Goal: Find specific page/section: Find specific page/section

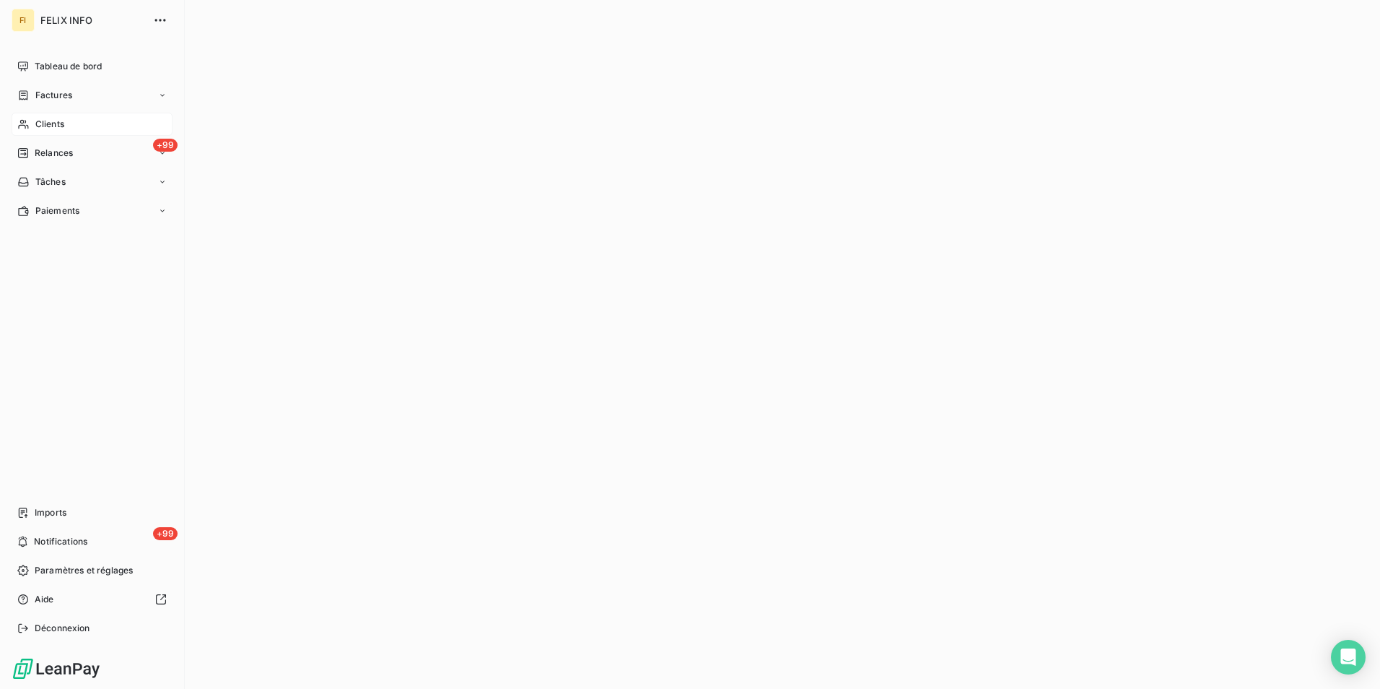
click at [30, 127] on div "Clients" at bounding box center [92, 124] width 161 height 23
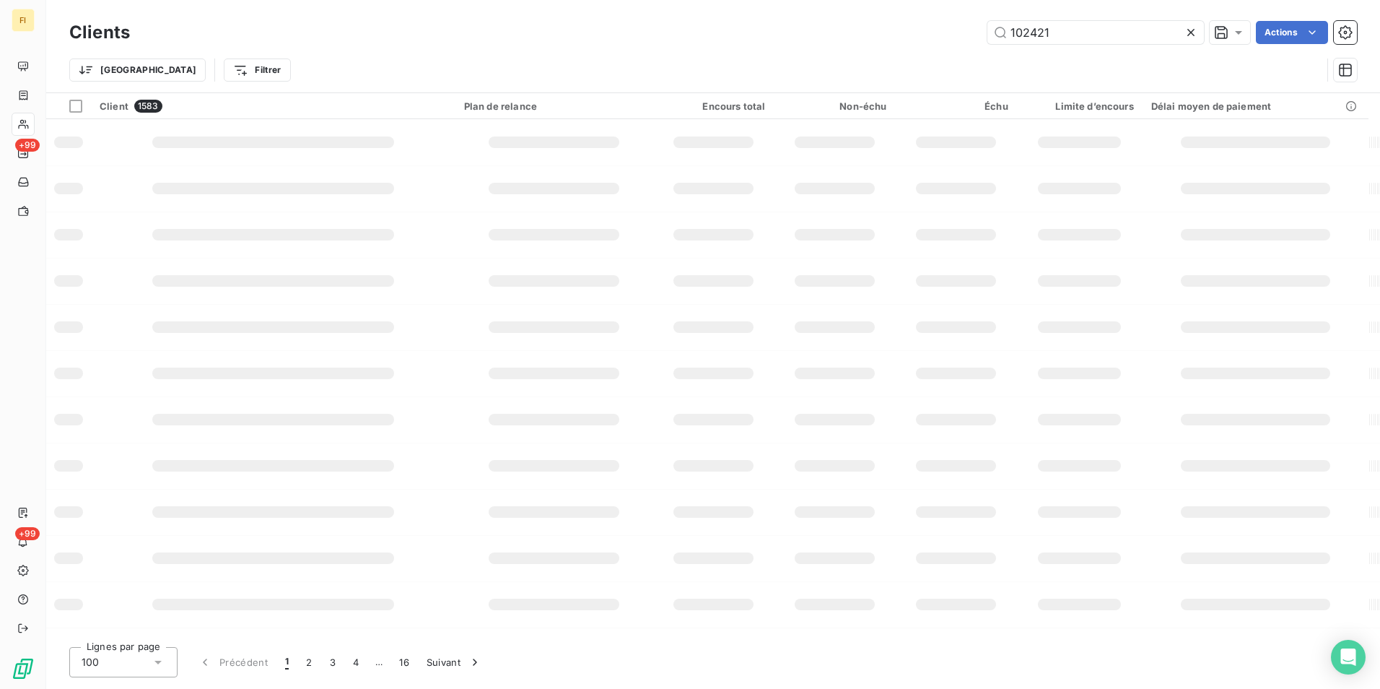
type input "102421"
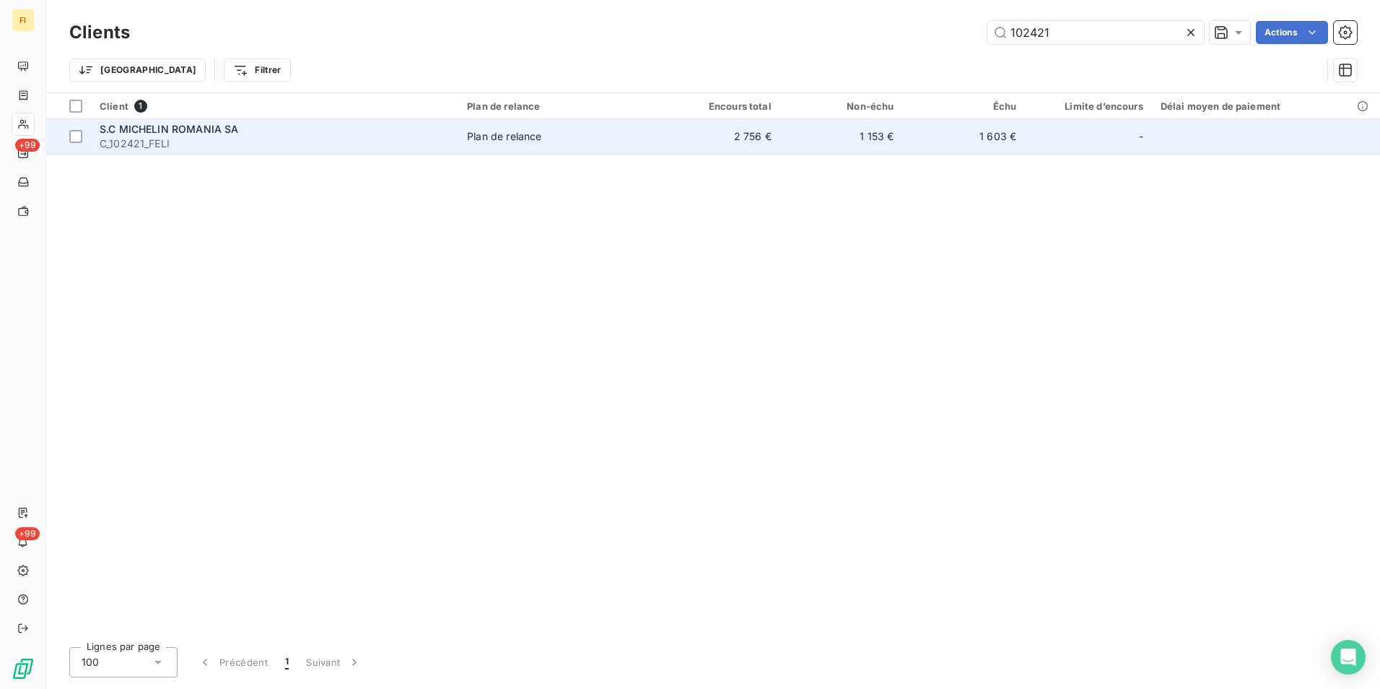
click at [872, 141] on td "1 153 €" at bounding box center [841, 136] width 123 height 35
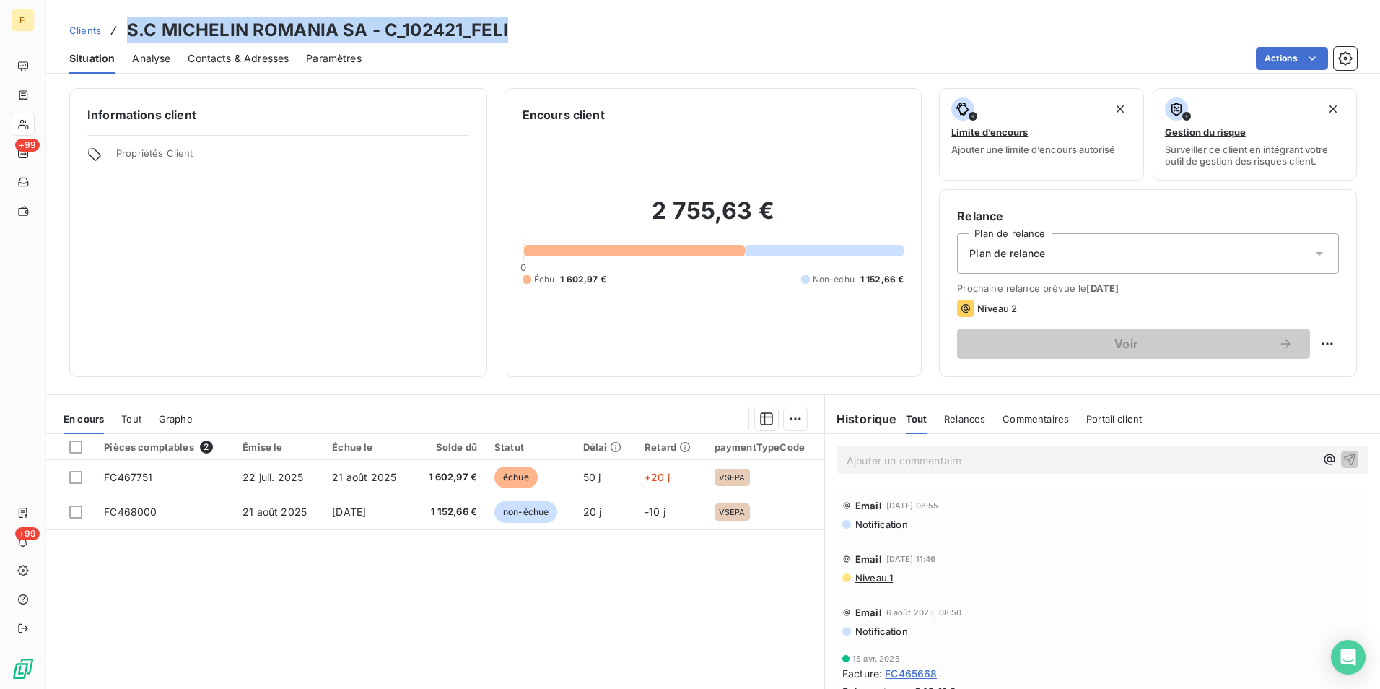
drag, startPoint x: 547, startPoint y: 25, endPoint x: 122, endPoint y: 28, distance: 425.2
click at [122, 28] on div "Clients S.C MICHELIN ROMANIA SA - C_102421_FELI" at bounding box center [713, 30] width 1334 height 26
drag, startPoint x: 122, startPoint y: 28, endPoint x: 323, endPoint y: 30, distance: 200.7
copy h3 "S.C MICHELIN ROMANIA SA - C_102421_FELI"
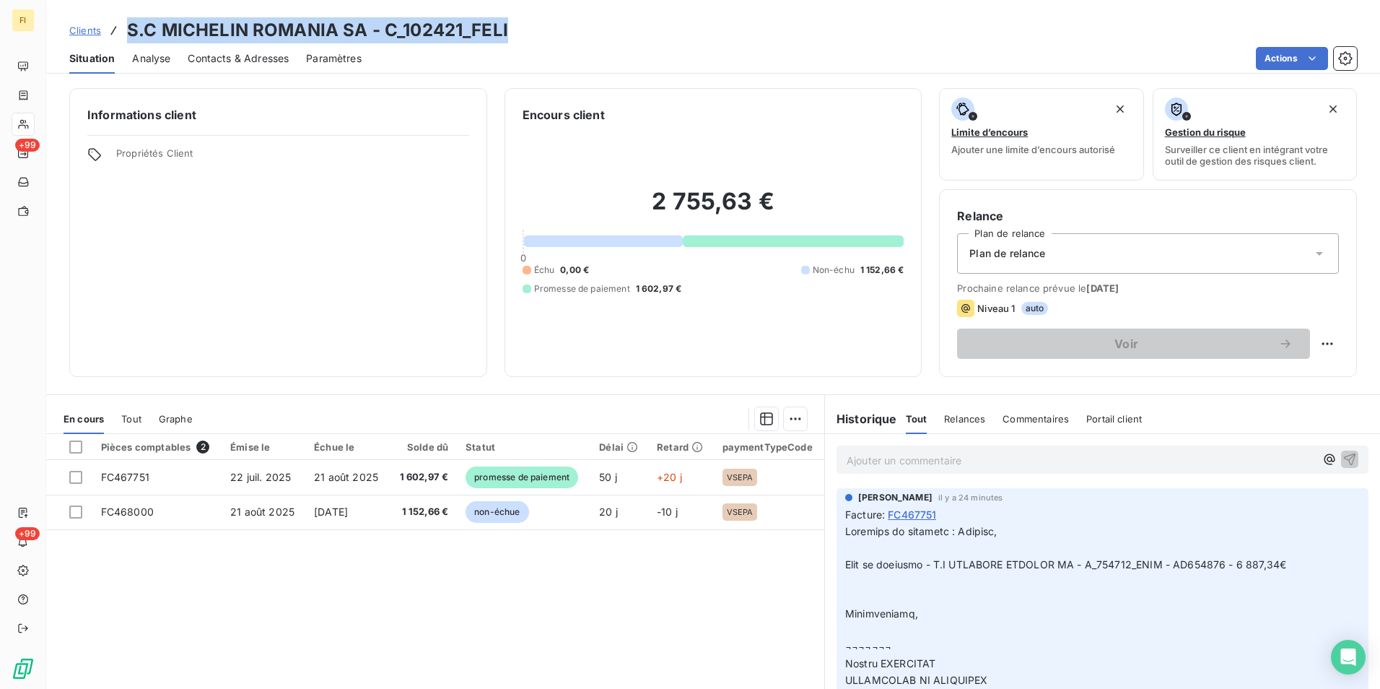
click at [79, 27] on span "Clients" at bounding box center [85, 31] width 32 height 12
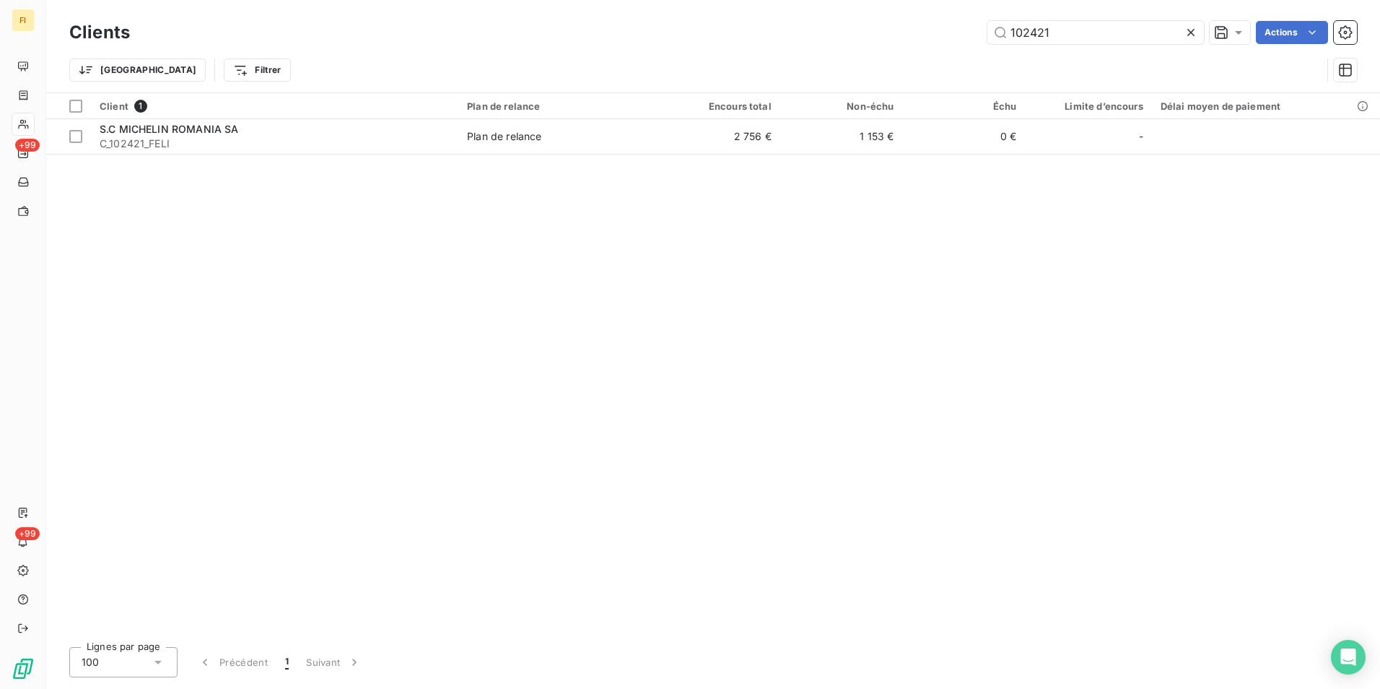
drag, startPoint x: 850, startPoint y: 32, endPoint x: 803, endPoint y: 36, distance: 46.4
click at [836, 32] on div "102421 Actions" at bounding box center [752, 32] width 1210 height 23
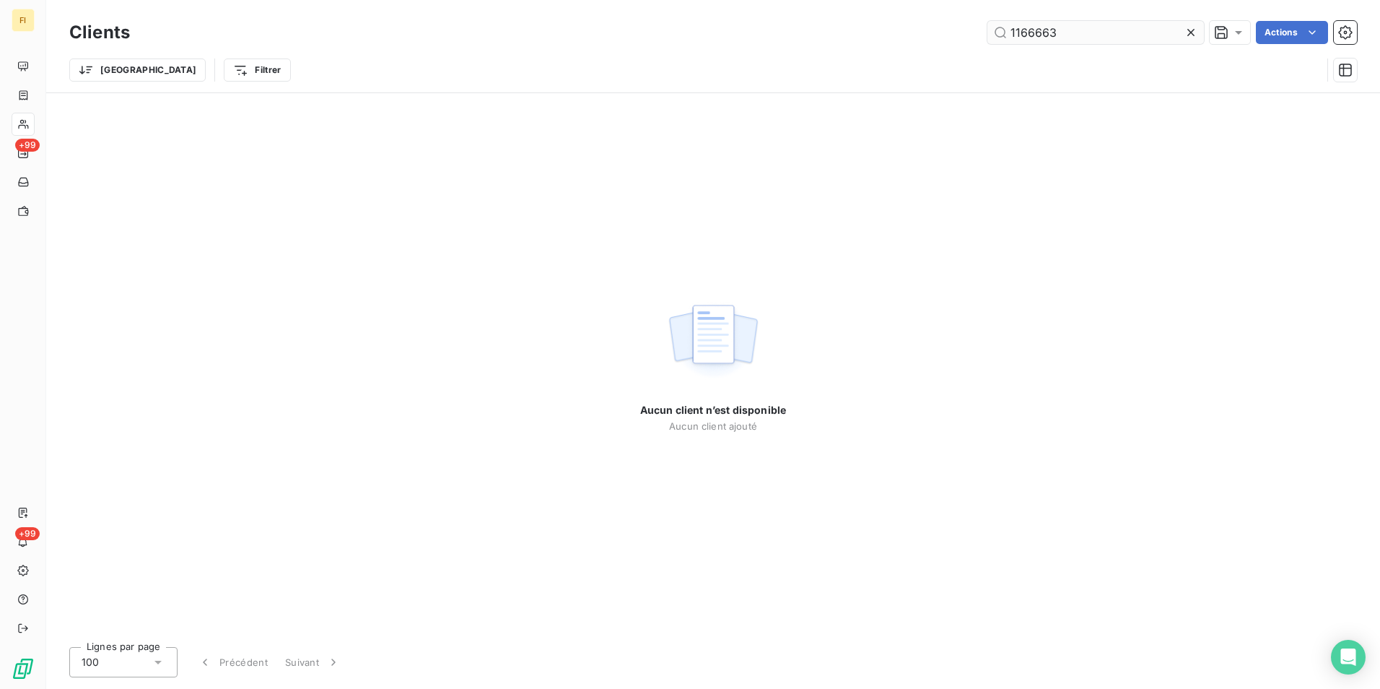
click at [1035, 38] on input "1166663" at bounding box center [1095, 32] width 217 height 23
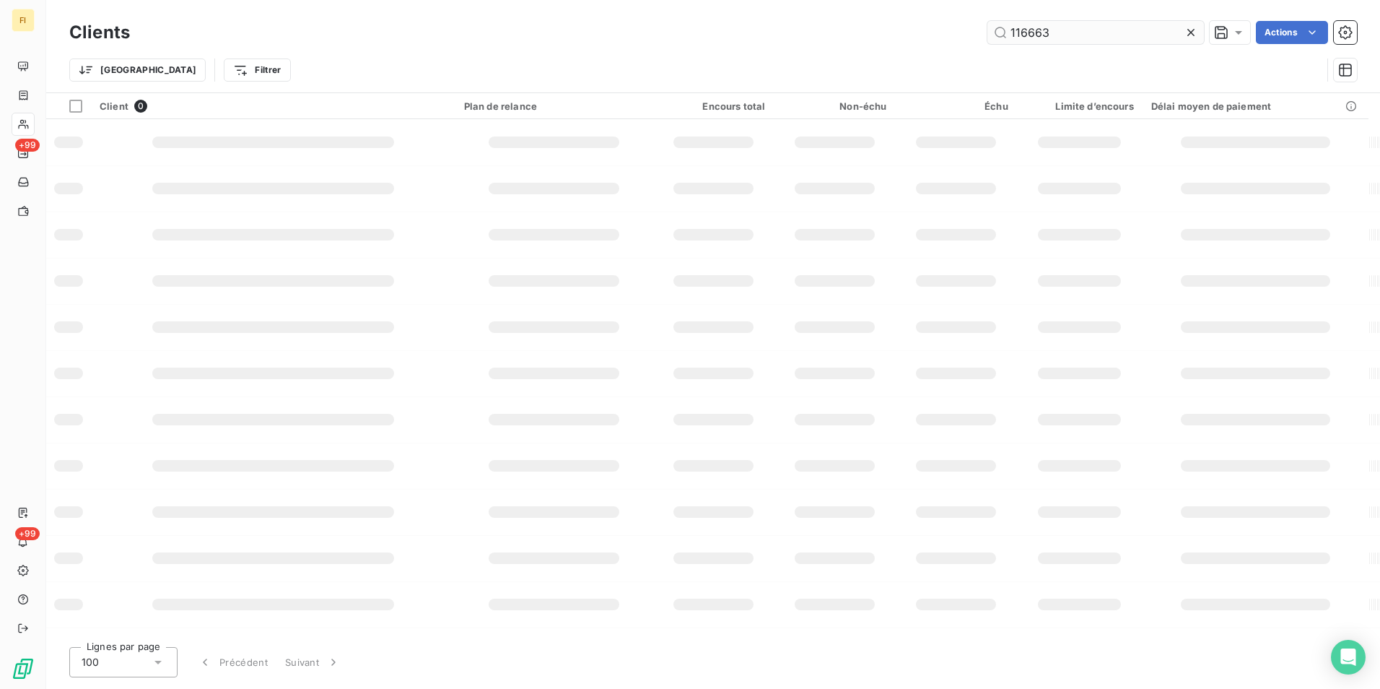
type input "116663"
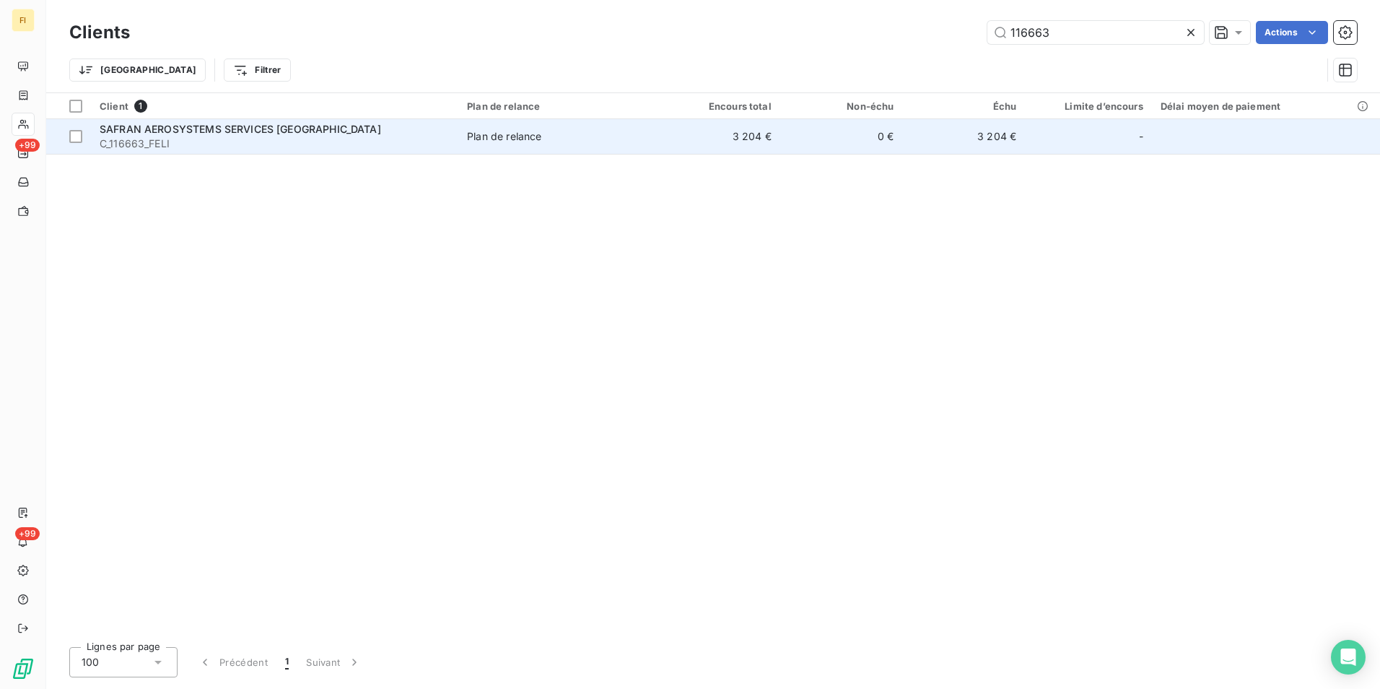
click at [815, 149] on td "0 €" at bounding box center [841, 136] width 123 height 35
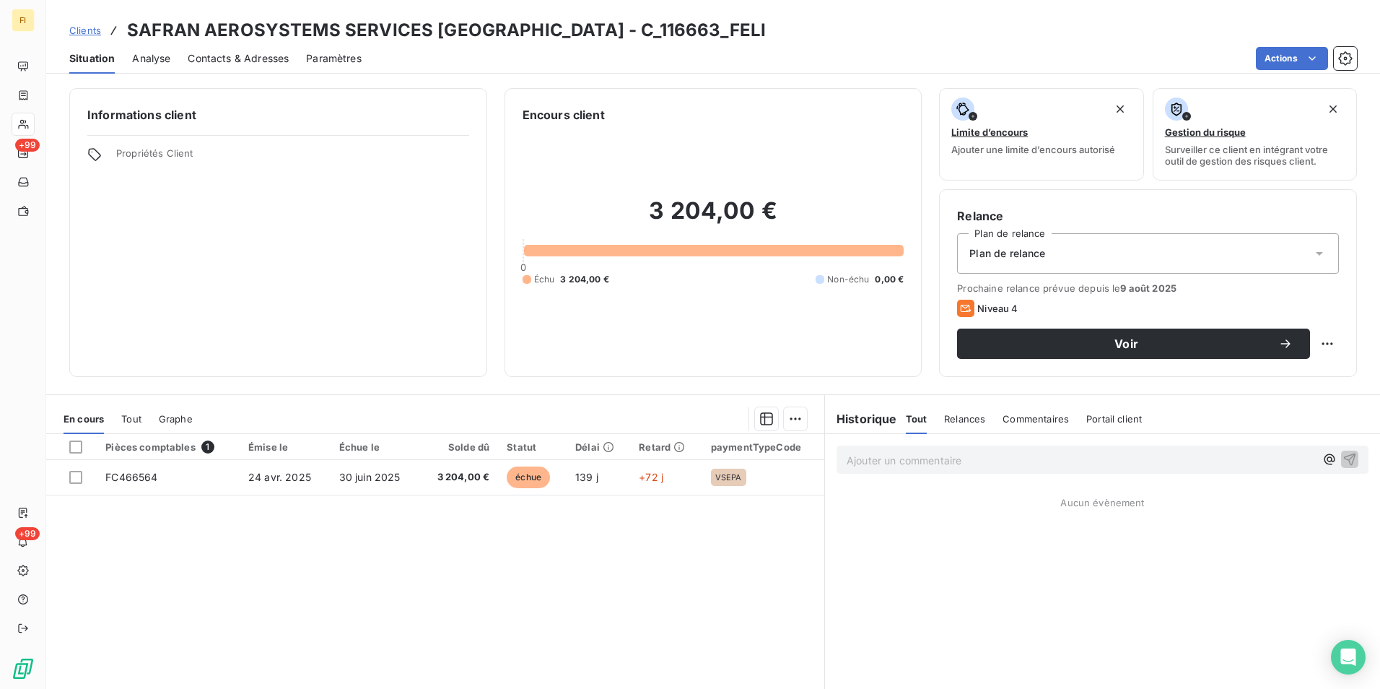
click at [90, 30] on span "Clients" at bounding box center [85, 31] width 32 height 12
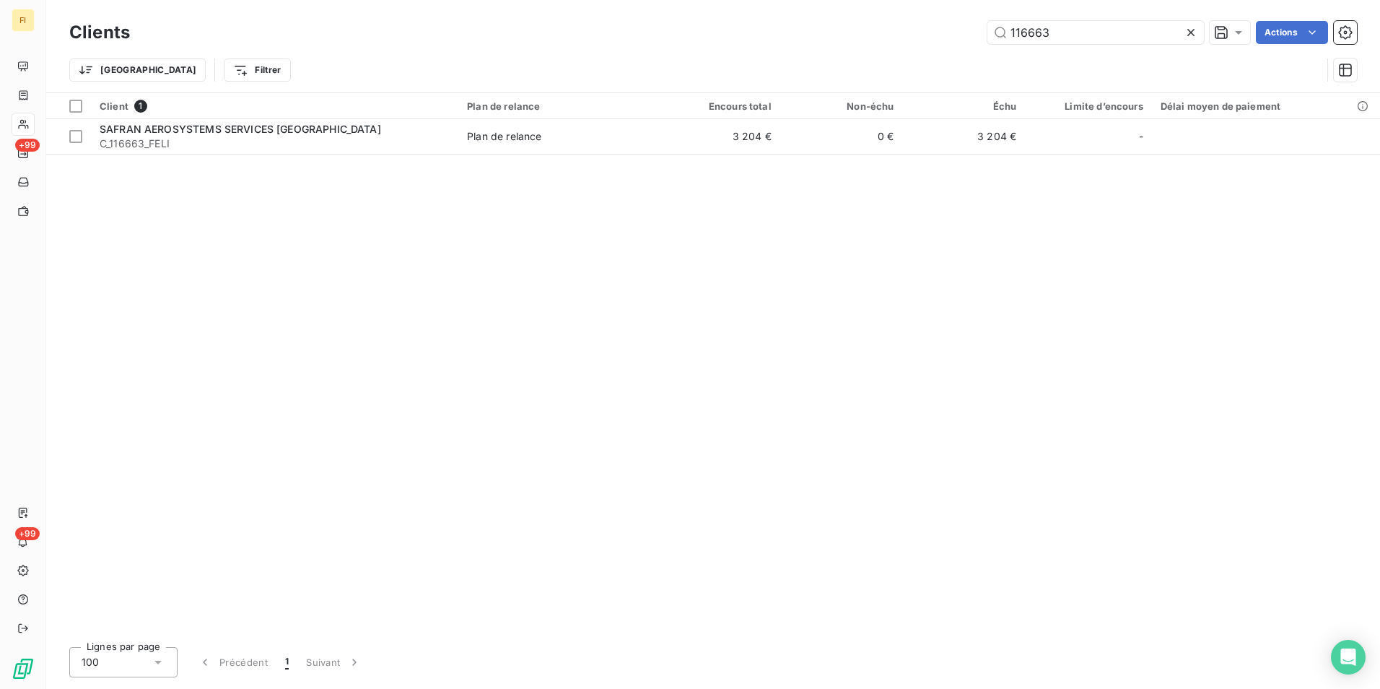
drag, startPoint x: 1093, startPoint y: 33, endPoint x: 859, endPoint y: 10, distance: 235.0
click at [874, 15] on div "Clients 116663 Actions Trier Filtrer" at bounding box center [713, 46] width 1334 height 92
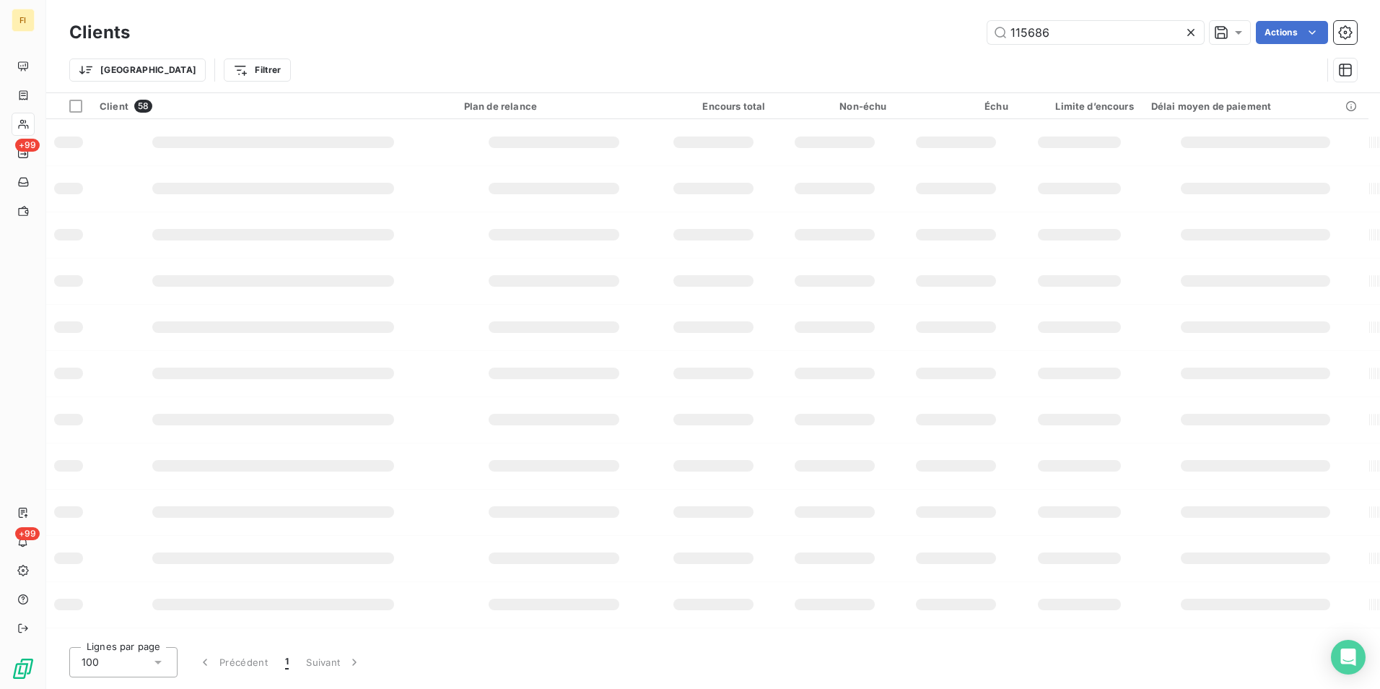
type input "115686"
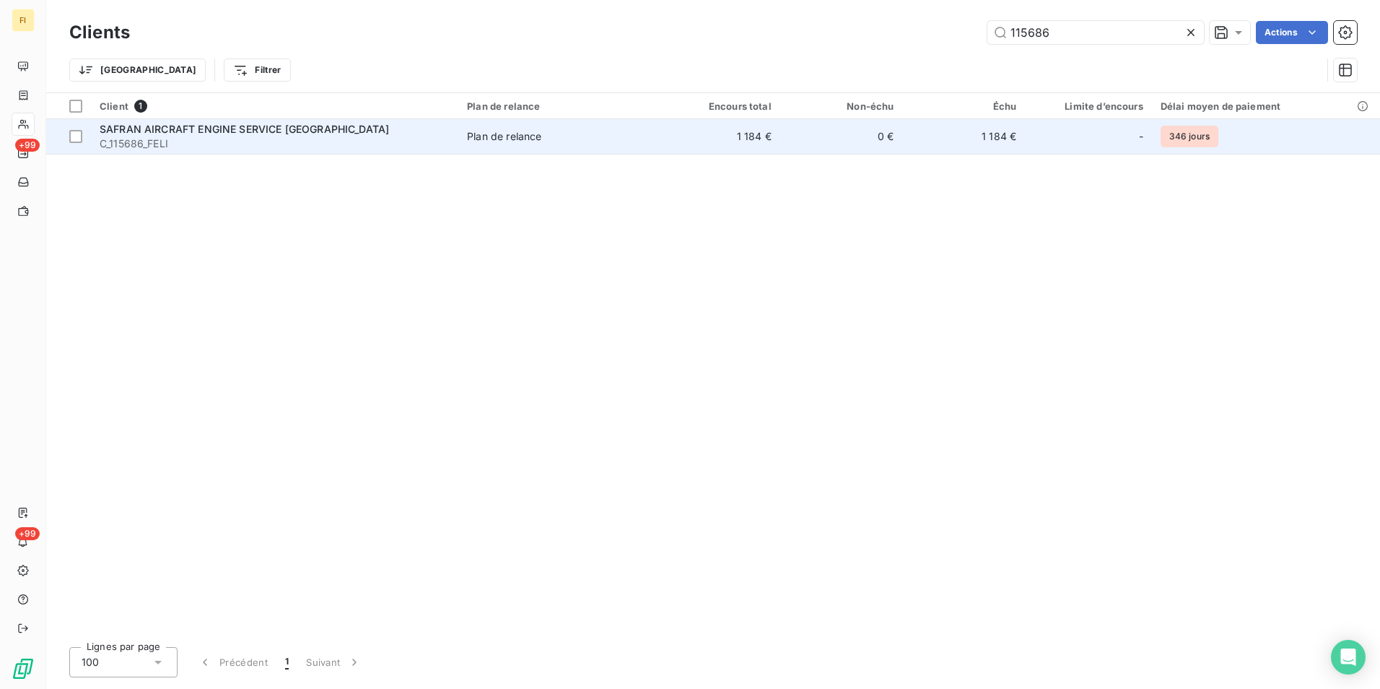
click at [780, 141] on td "1 184 €" at bounding box center [719, 136] width 123 height 35
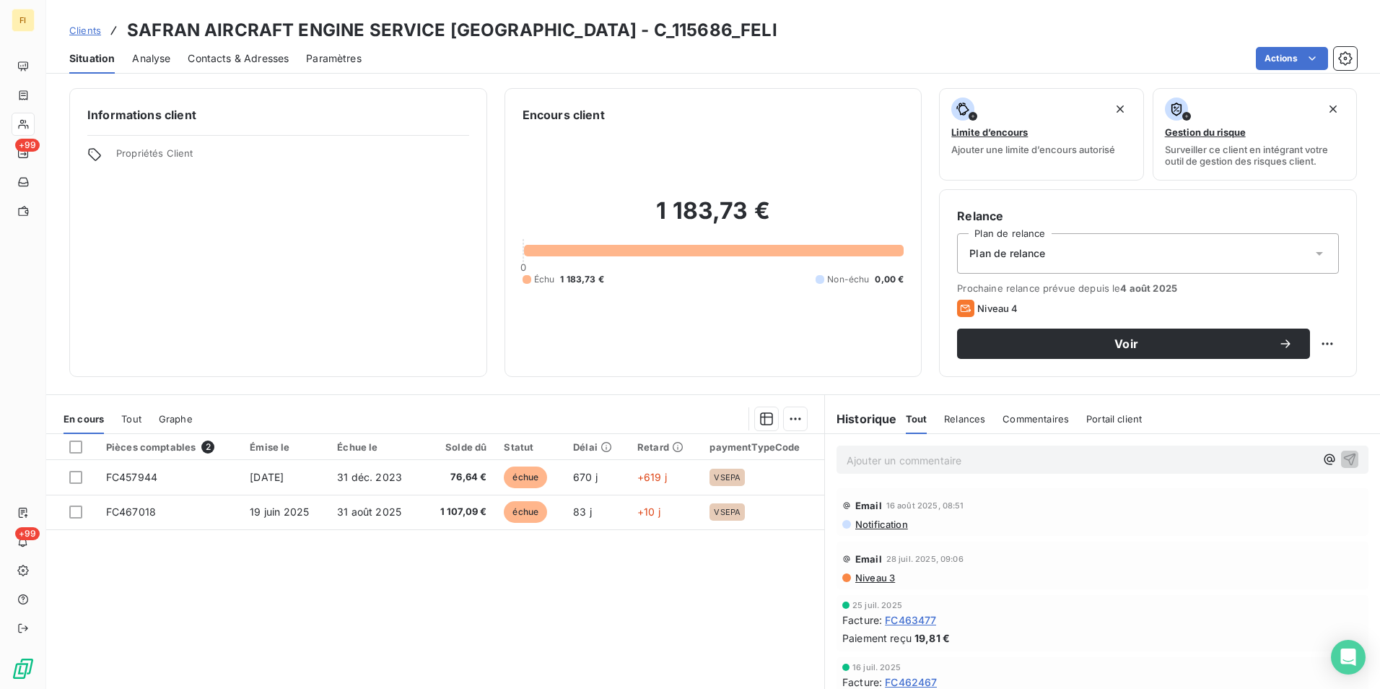
click at [93, 29] on span "Clients" at bounding box center [85, 31] width 32 height 12
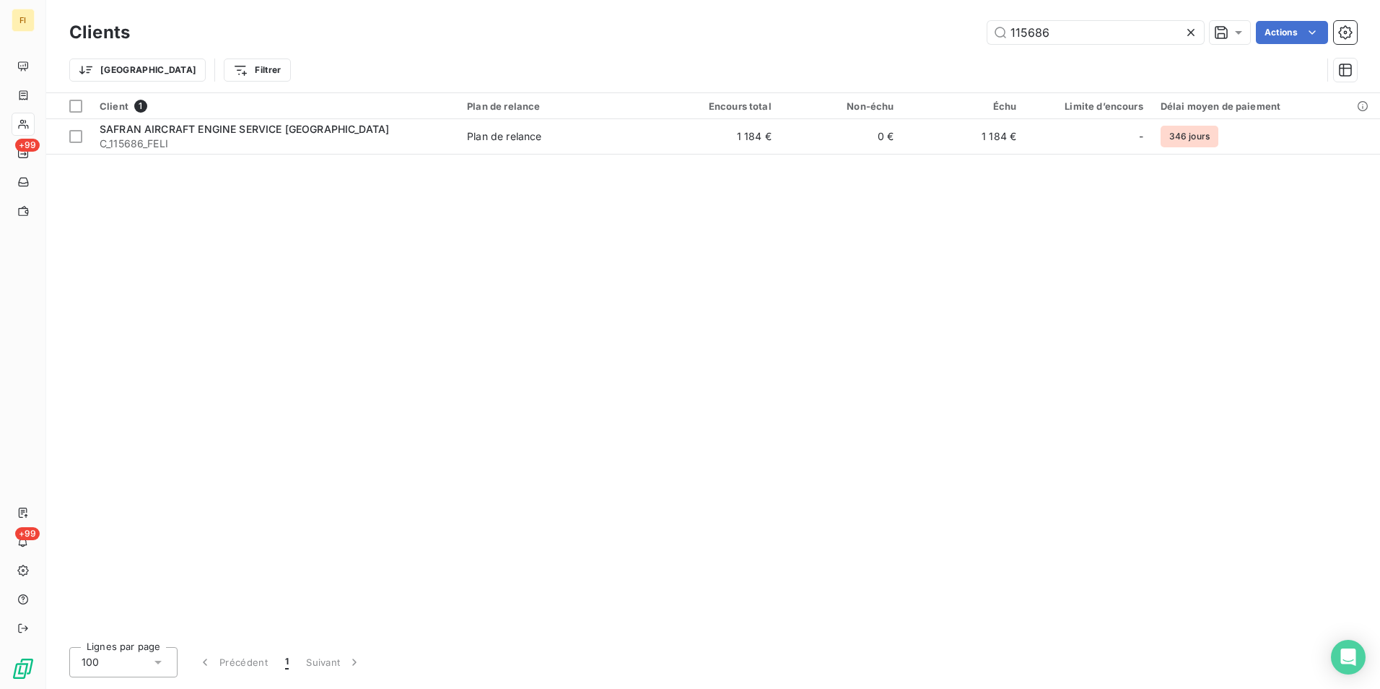
click at [887, 44] on div "Clients 115686 Actions" at bounding box center [713, 32] width 1288 height 30
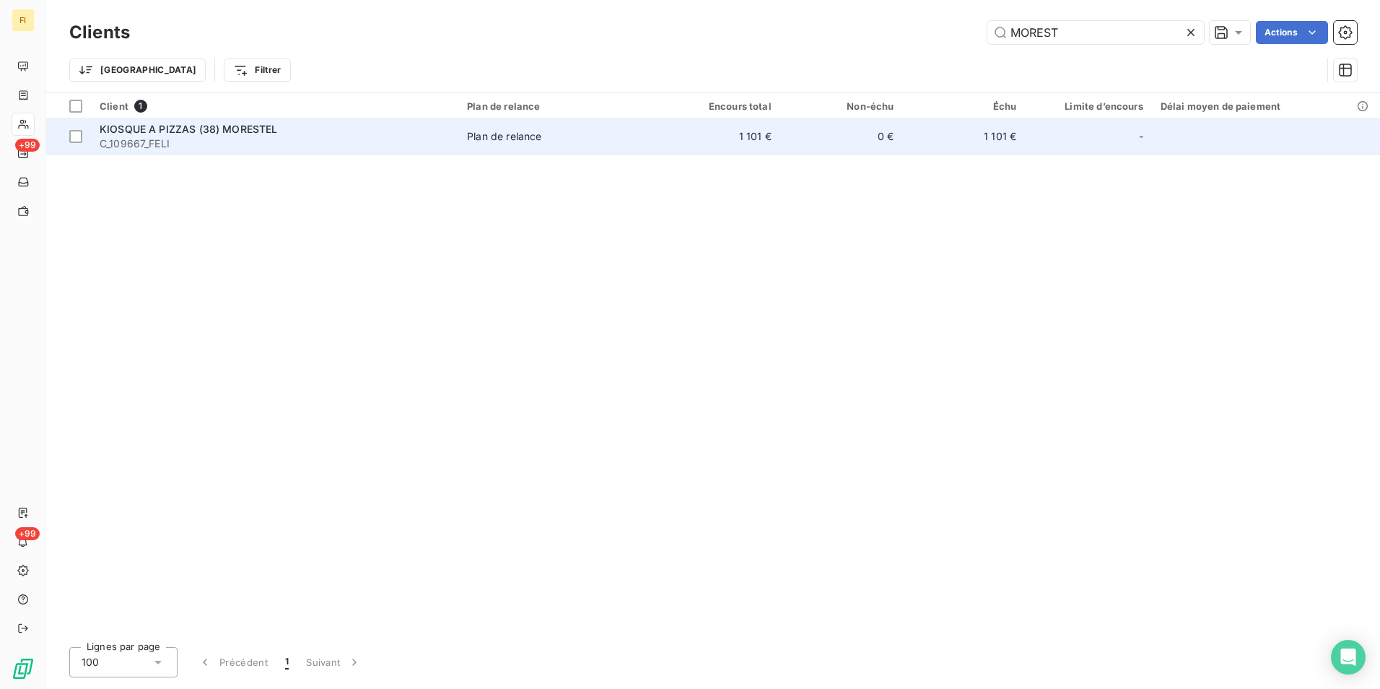
type input "MOREST"
click at [478, 140] on div "Plan de relance" at bounding box center [504, 136] width 74 height 14
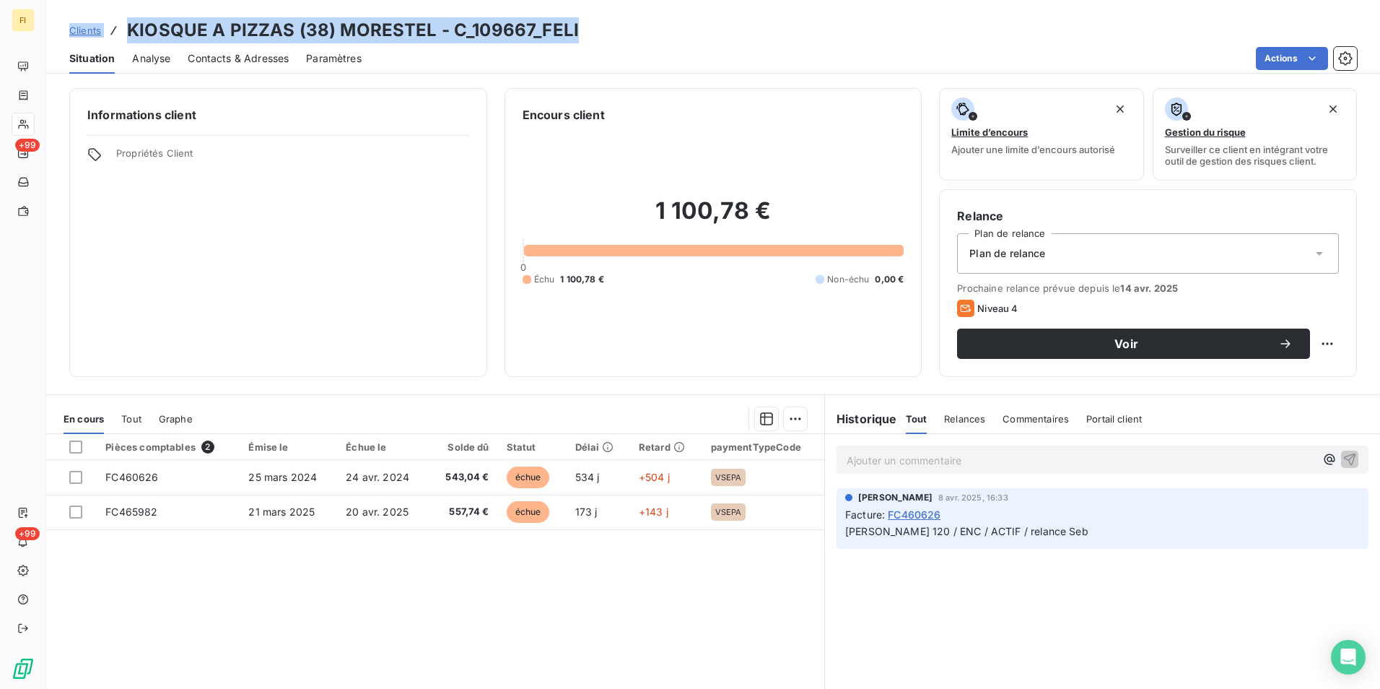
drag, startPoint x: 611, startPoint y: 33, endPoint x: 58, endPoint y: 32, distance: 553.7
click at [58, 32] on div "Clients KIOSQUE A PIZZAS (38) MORESTEL - C_109667_FELI" at bounding box center [713, 30] width 1334 height 26
click at [611, 34] on div "Clients KIOSQUE A PIZZAS (38) MORESTEL - C_109667_FELI" at bounding box center [713, 30] width 1334 height 26
drag, startPoint x: 592, startPoint y: 32, endPoint x: 129, endPoint y: 38, distance: 462.7
click at [129, 38] on div "Clients KIOSQUE A PIZZAS (38) MORESTEL - C_109667_FELI" at bounding box center [713, 30] width 1334 height 26
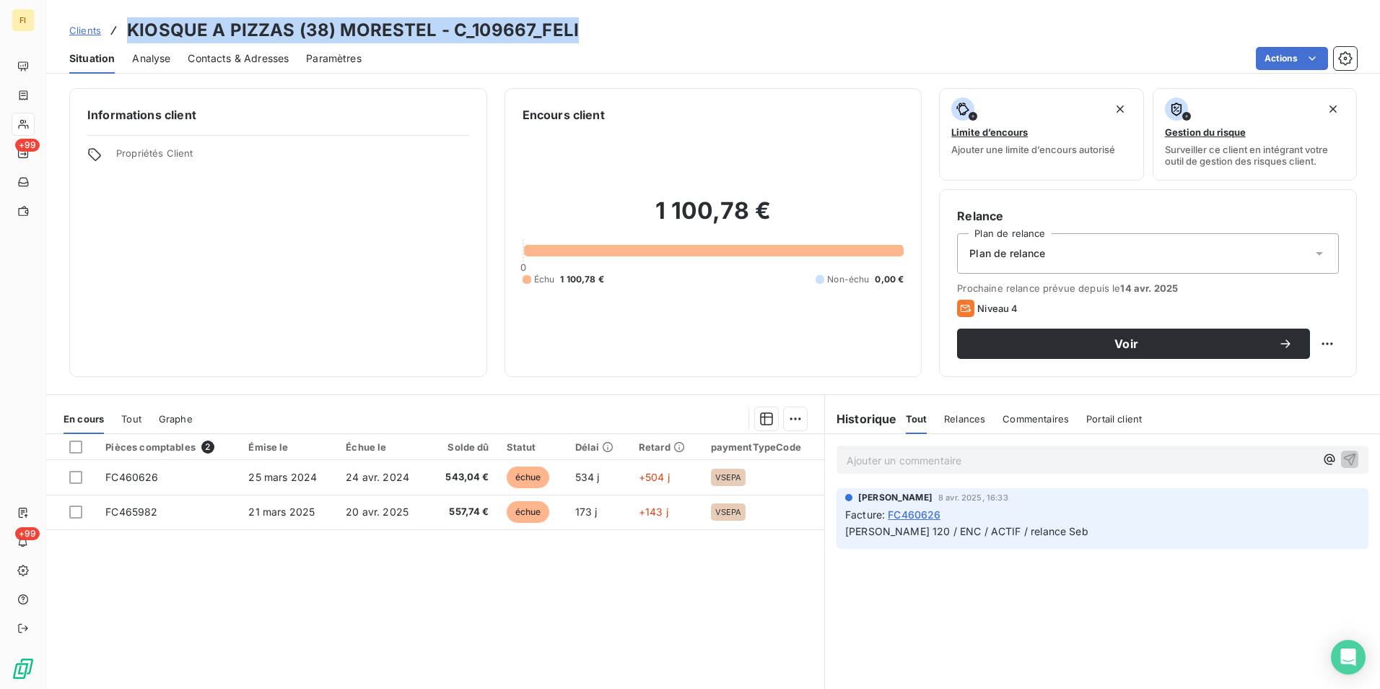
drag, startPoint x: 129, startPoint y: 38, endPoint x: 217, endPoint y: 38, distance: 87.3
copy h3 "KIOSQUE A PIZZAS (38) MORESTEL - C_109667_FELI"
click at [93, 28] on span "Clients" at bounding box center [85, 31] width 32 height 12
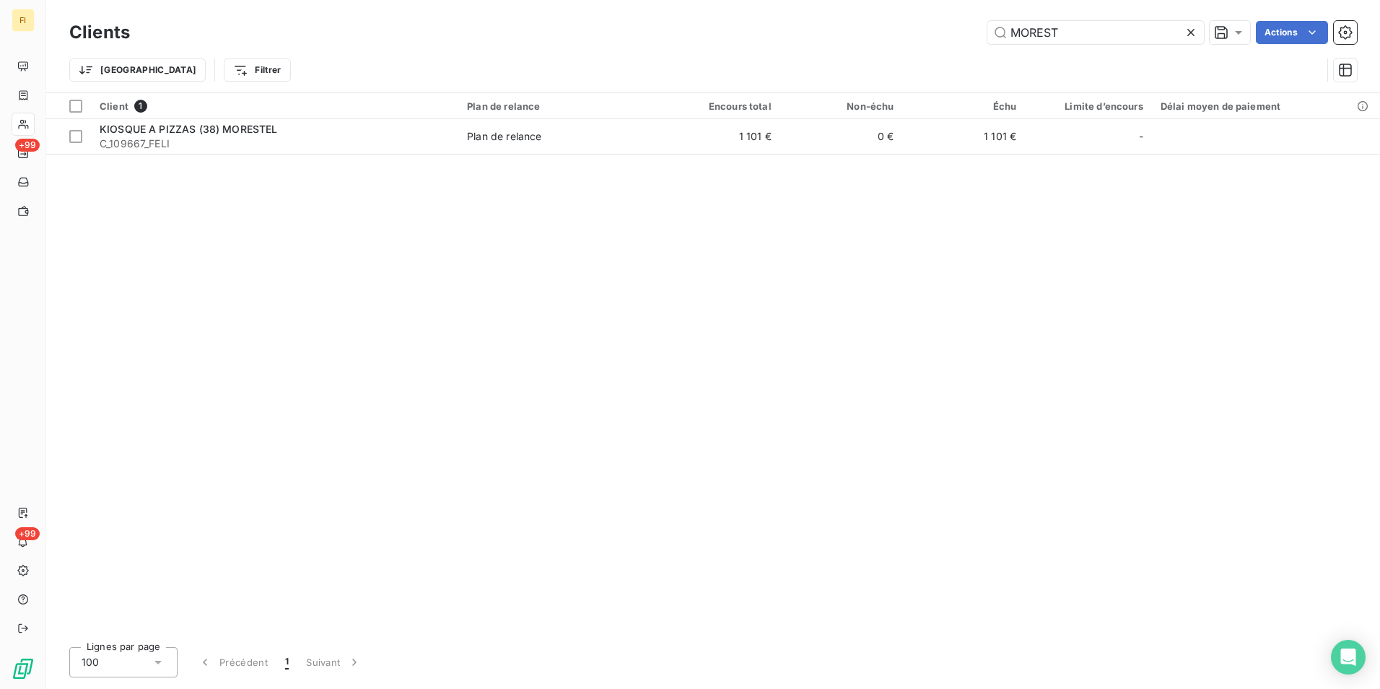
drag, startPoint x: 1084, startPoint y: 27, endPoint x: 867, endPoint y: 51, distance: 218.5
click at [884, 44] on div "Clients MOREST Actions" at bounding box center [713, 32] width 1288 height 30
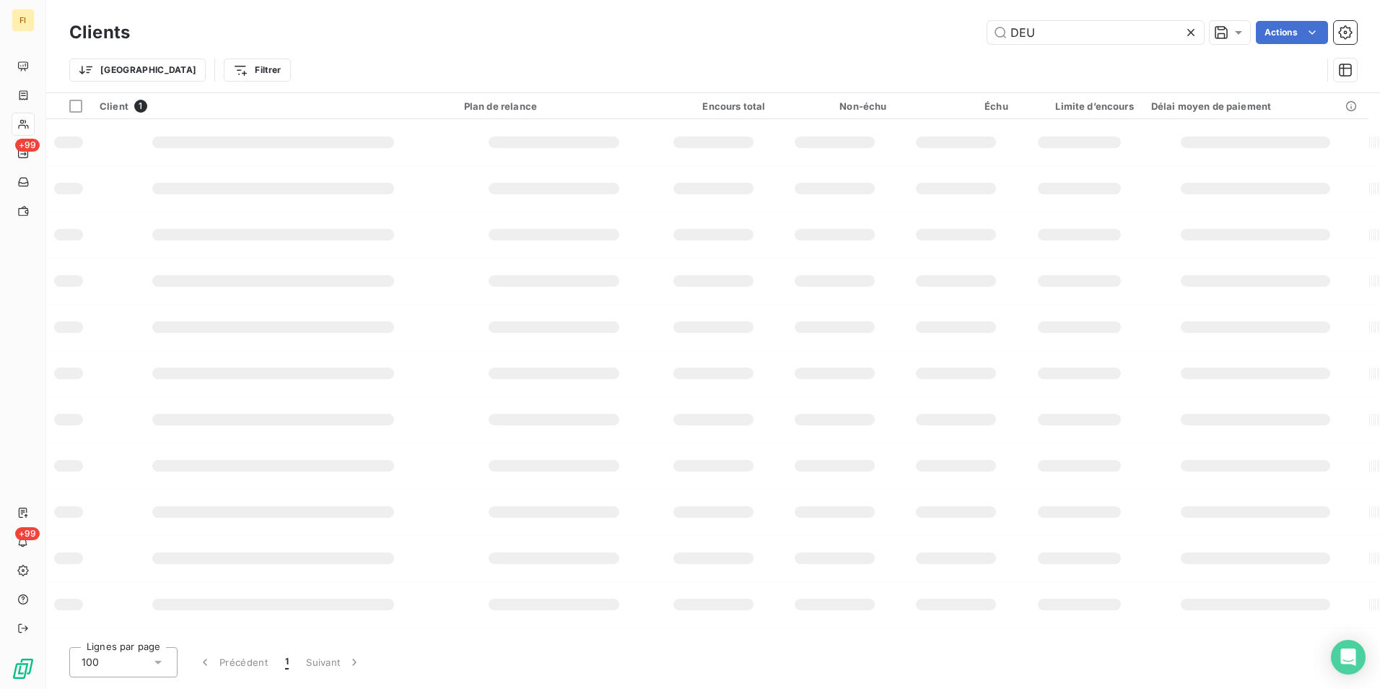
type input "DEU"
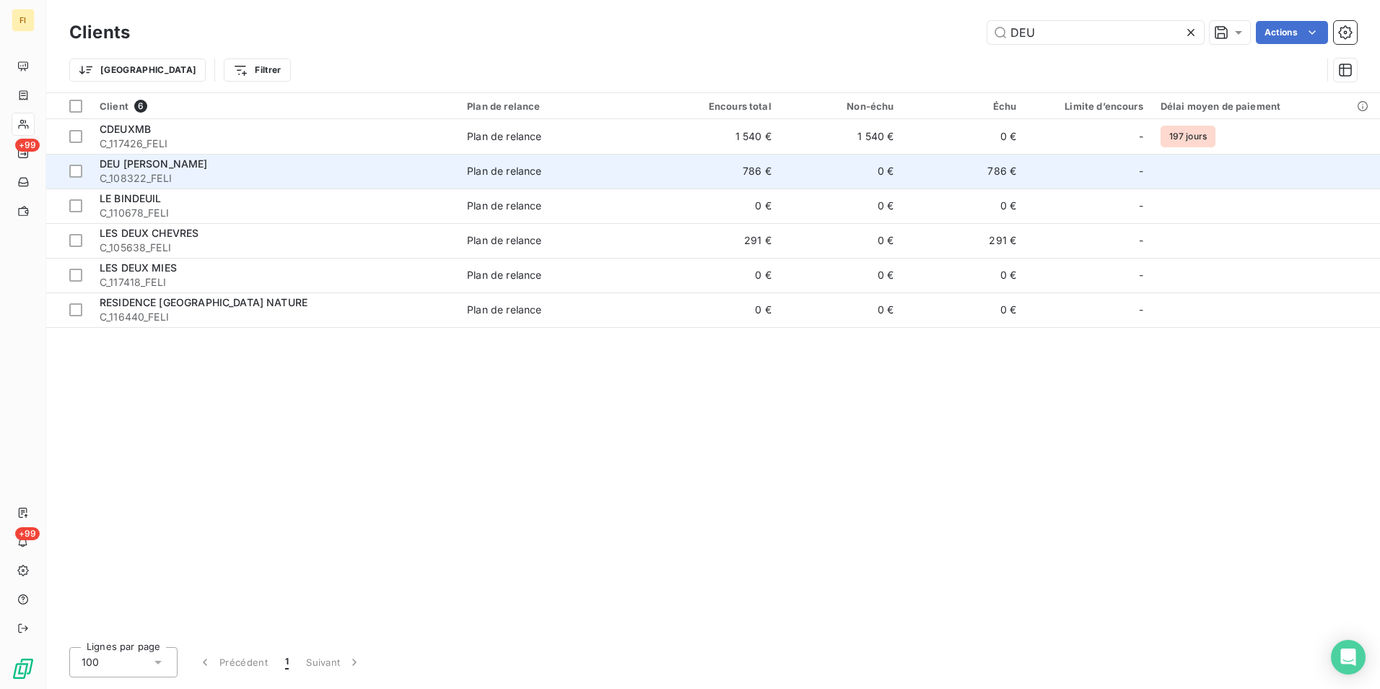
click at [533, 171] on div "Plan de relance" at bounding box center [504, 171] width 74 height 14
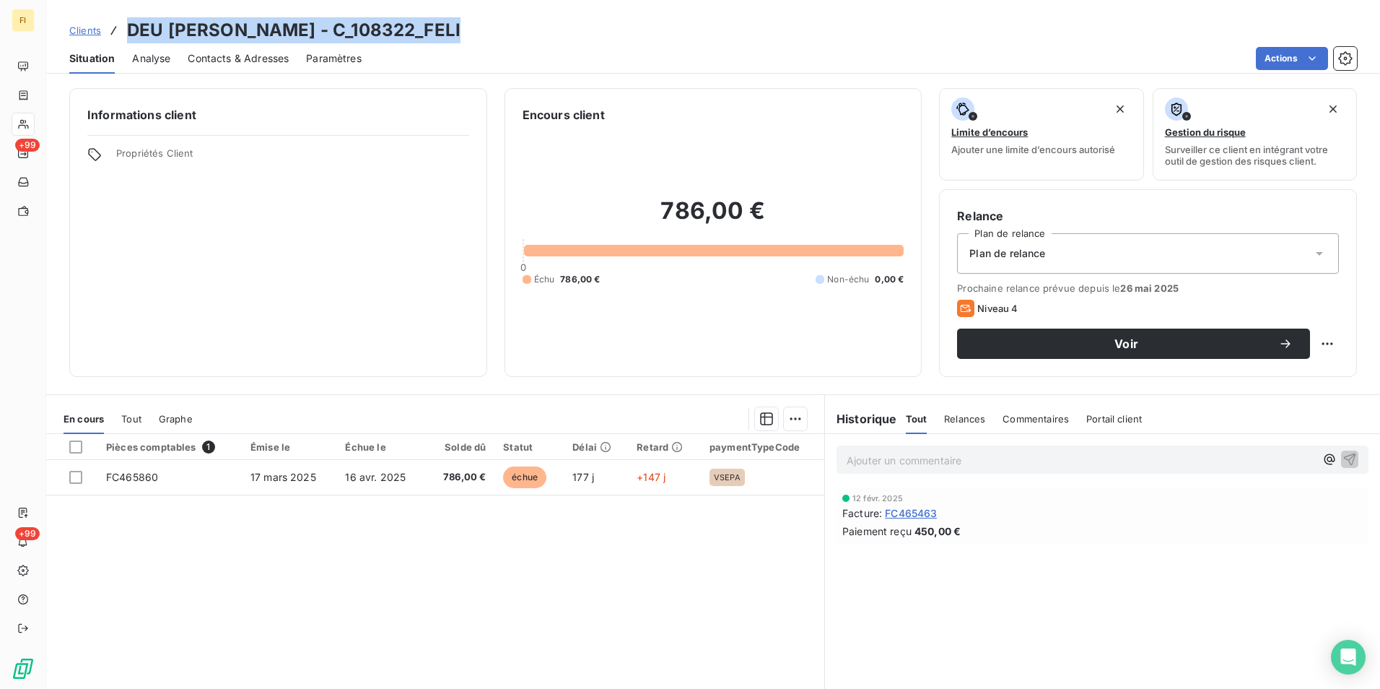
drag, startPoint x: 463, startPoint y: 30, endPoint x: 131, endPoint y: 38, distance: 331.4
click at [131, 38] on div "Clients DEU JEAN-FRANCOIS - C_108322_FELI" at bounding box center [713, 30] width 1334 height 26
drag, startPoint x: 131, startPoint y: 38, endPoint x: 318, endPoint y: 33, distance: 187.0
copy h3 "DEU JEAN-FRANCOIS - C_108322_FELI"
click at [89, 27] on span "Clients" at bounding box center [85, 31] width 32 height 12
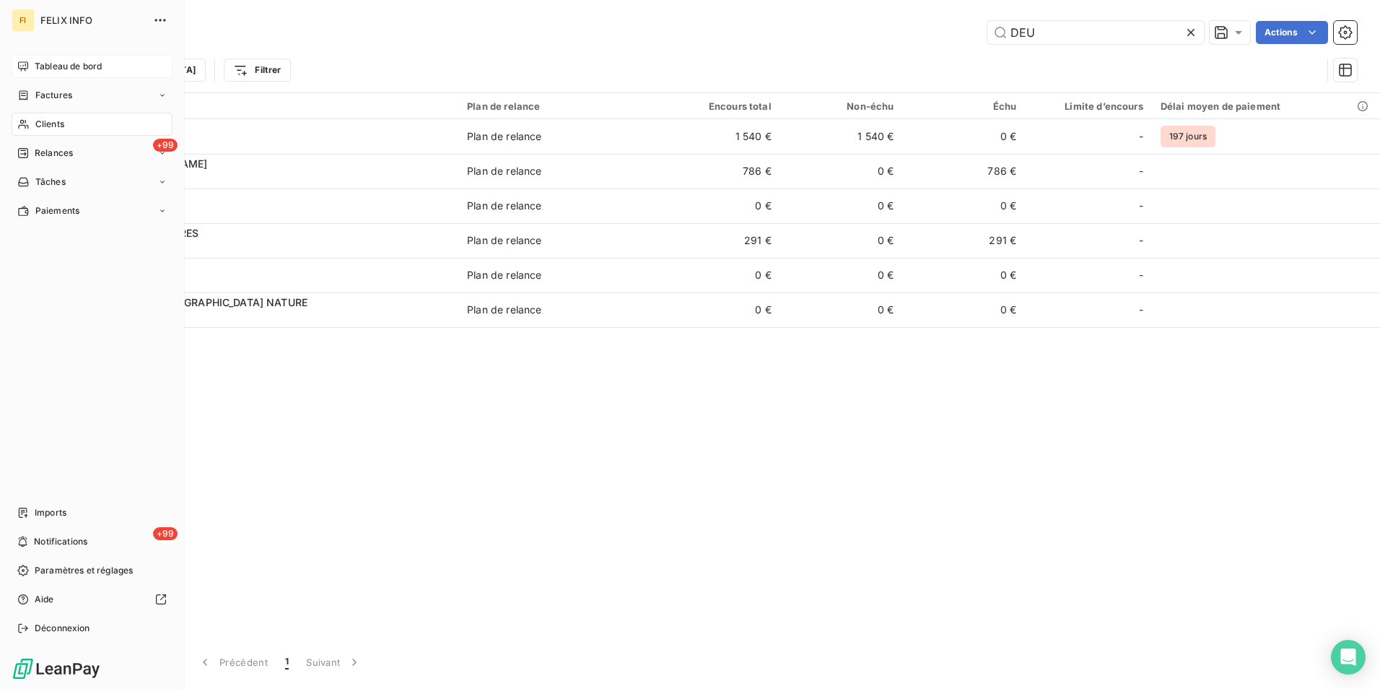
click at [51, 73] on div "Tableau de bord" at bounding box center [92, 66] width 161 height 23
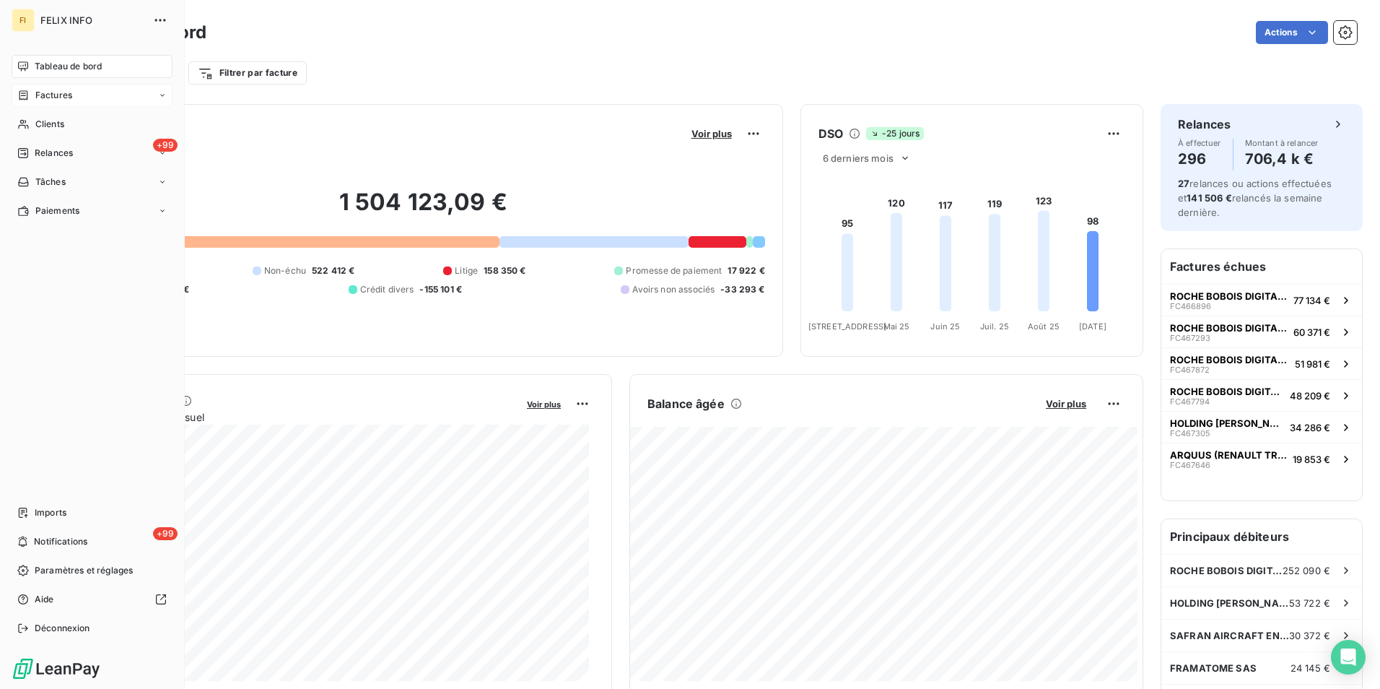
click at [97, 94] on div "Factures" at bounding box center [92, 95] width 161 height 23
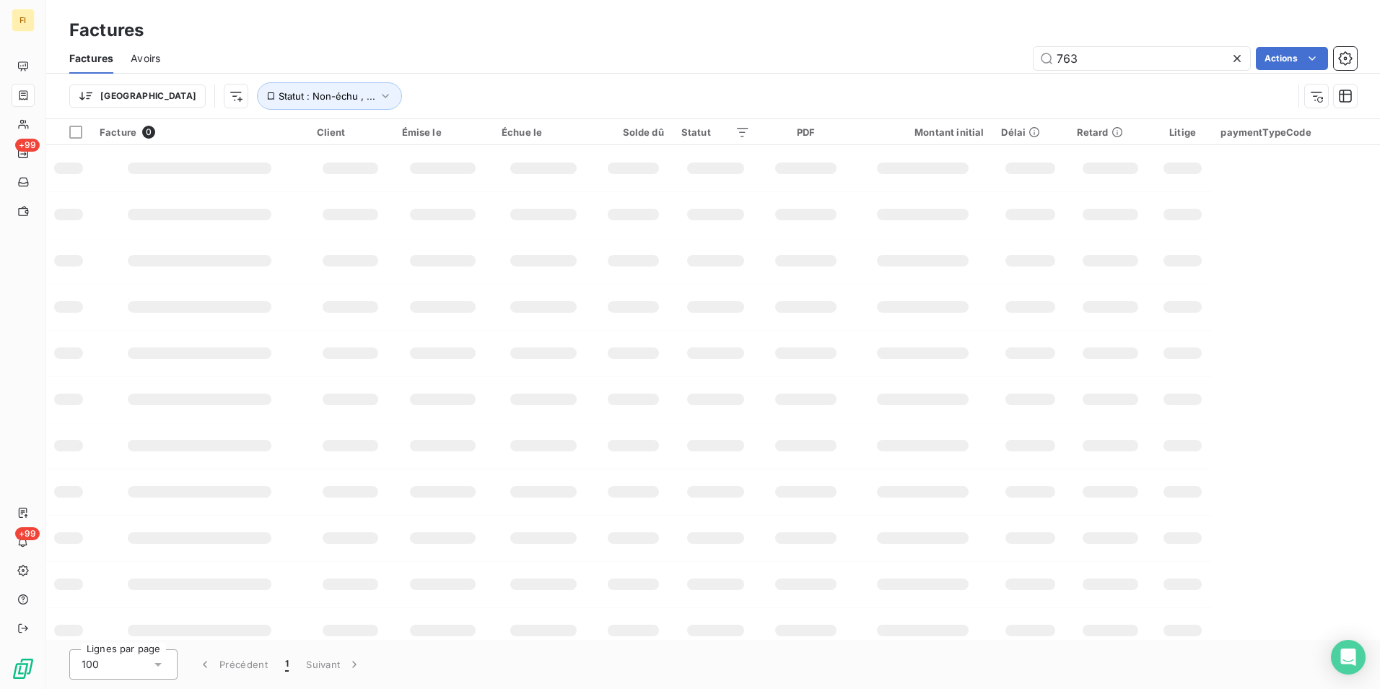
drag, startPoint x: 1094, startPoint y: 59, endPoint x: 898, endPoint y: 53, distance: 195.7
click at [927, 59] on div "763 Actions" at bounding box center [767, 58] width 1179 height 23
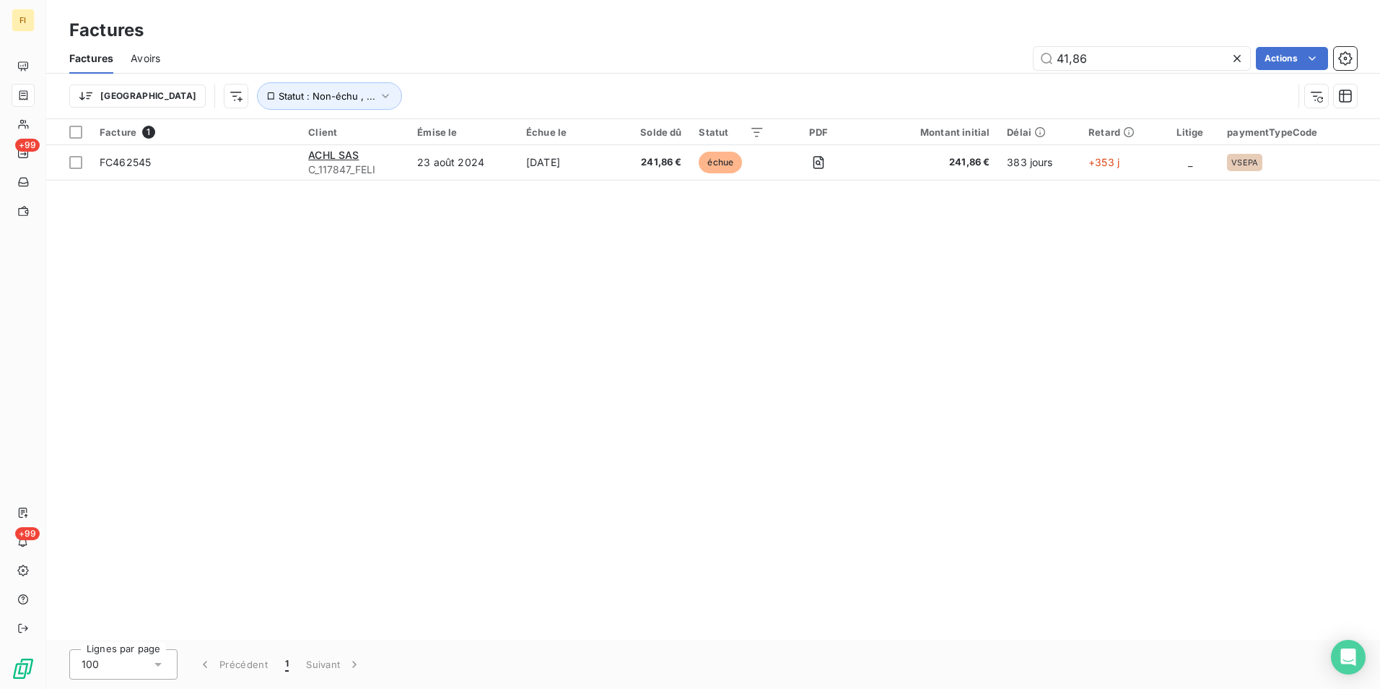
type input "41,86"
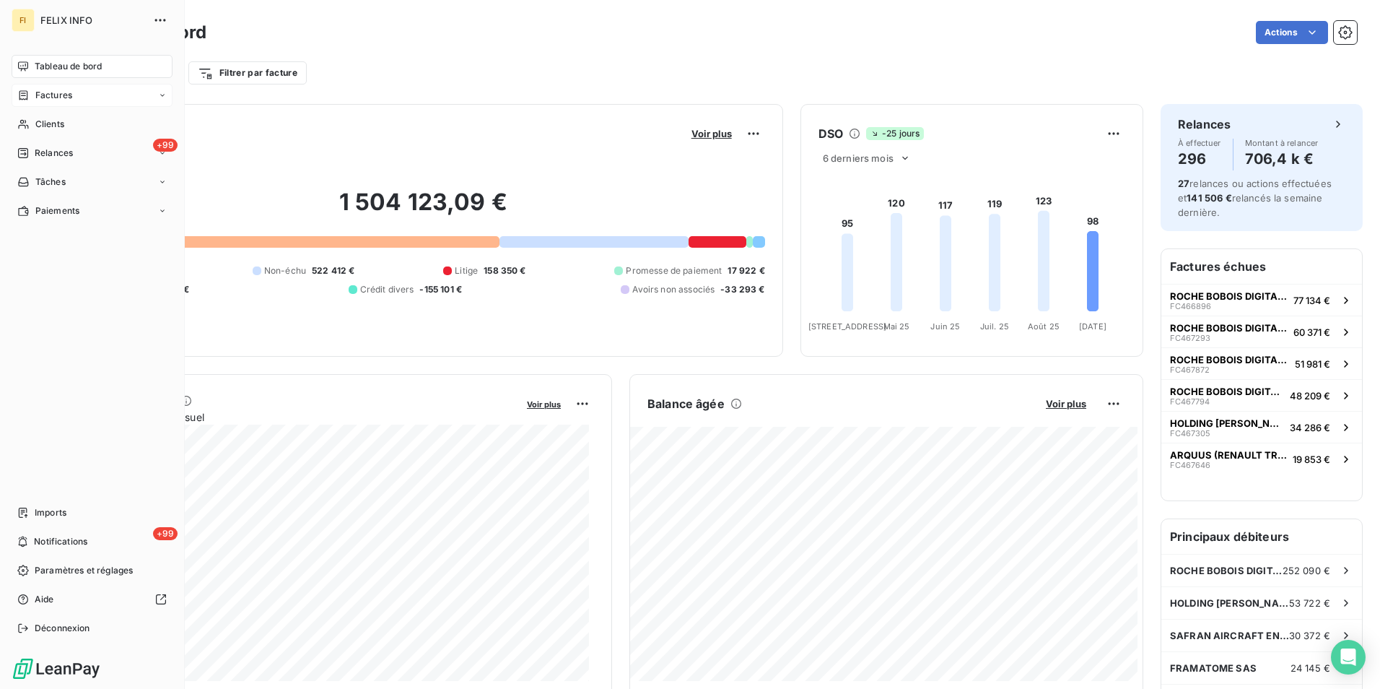
click at [64, 97] on span "Factures" at bounding box center [53, 95] width 37 height 13
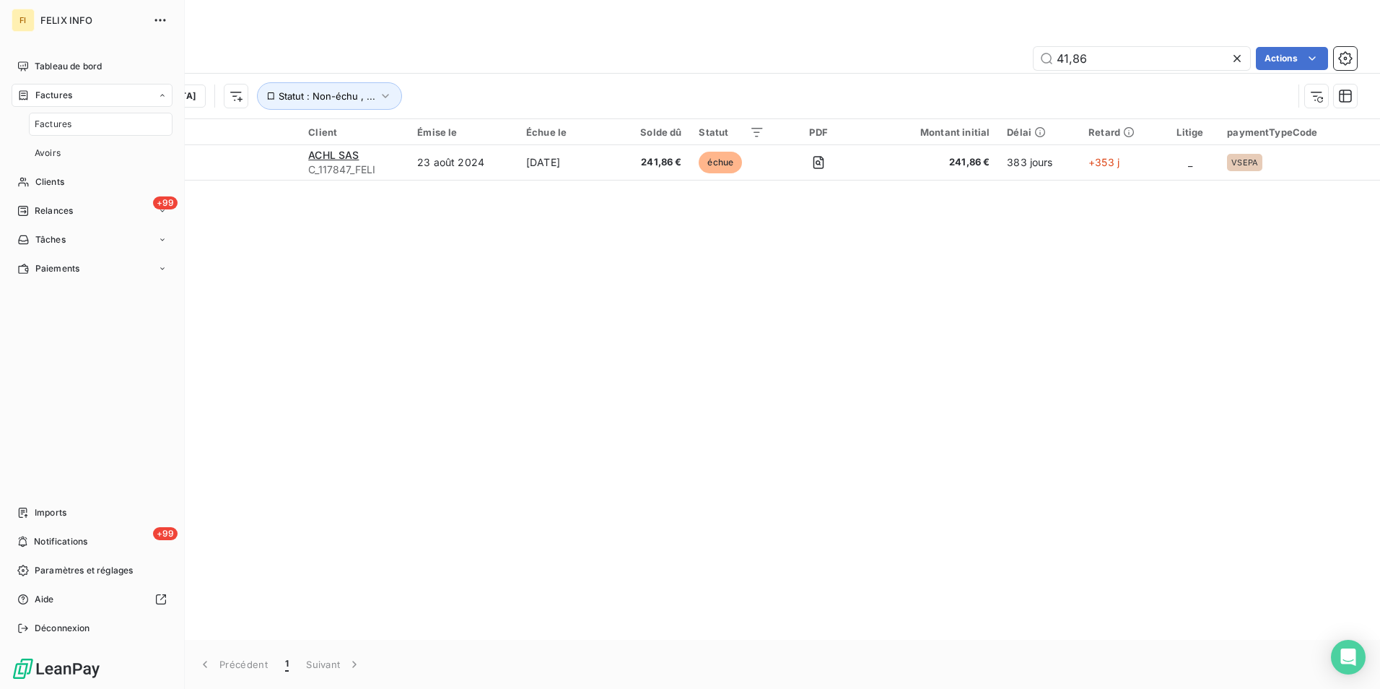
click at [69, 130] on span "Factures" at bounding box center [53, 124] width 37 height 13
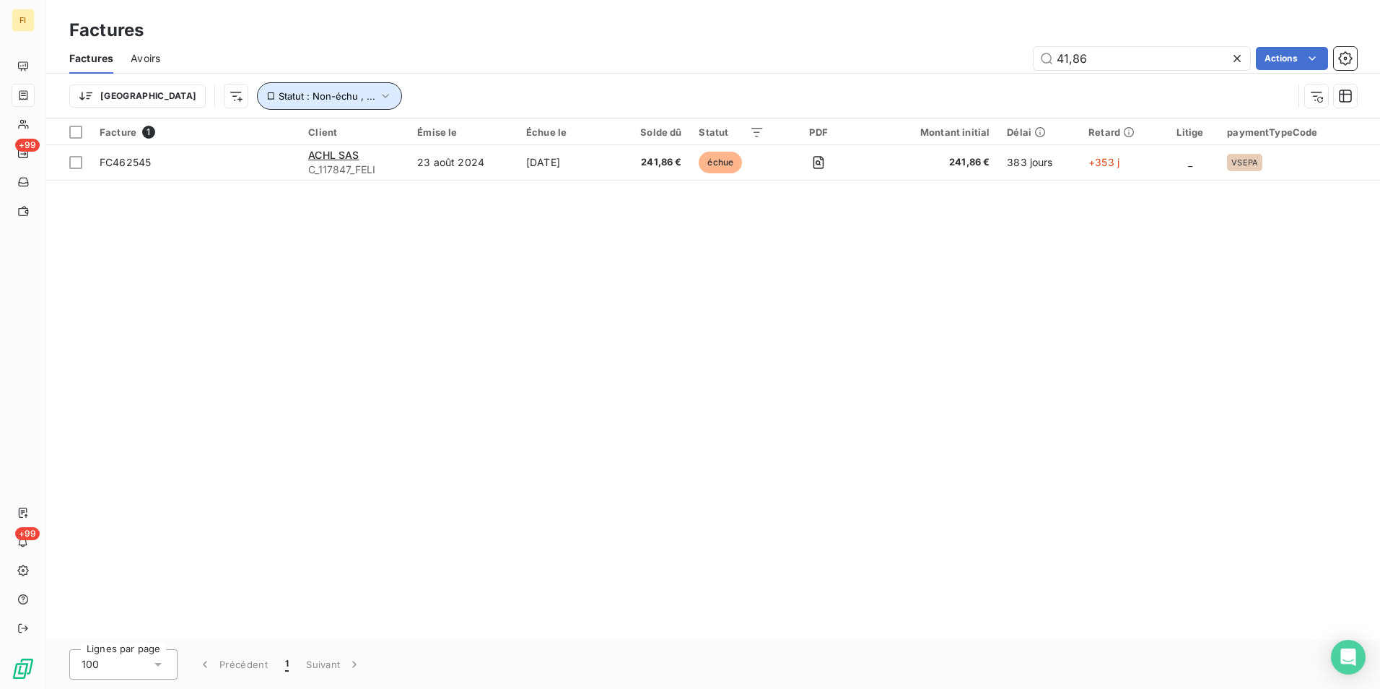
click at [269, 90] on button "Statut : Non-échu , ..." at bounding box center [329, 95] width 145 height 27
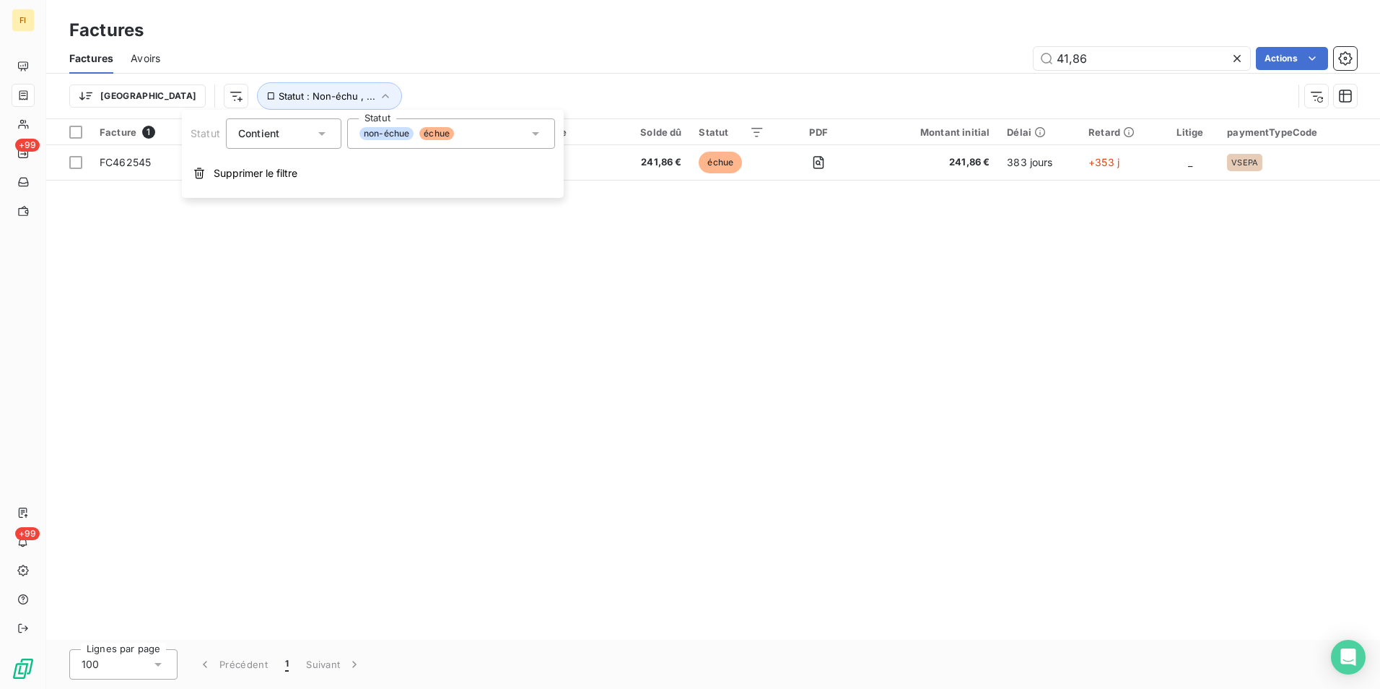
click at [481, 131] on div "non-échue échue" at bounding box center [451, 133] width 208 height 30
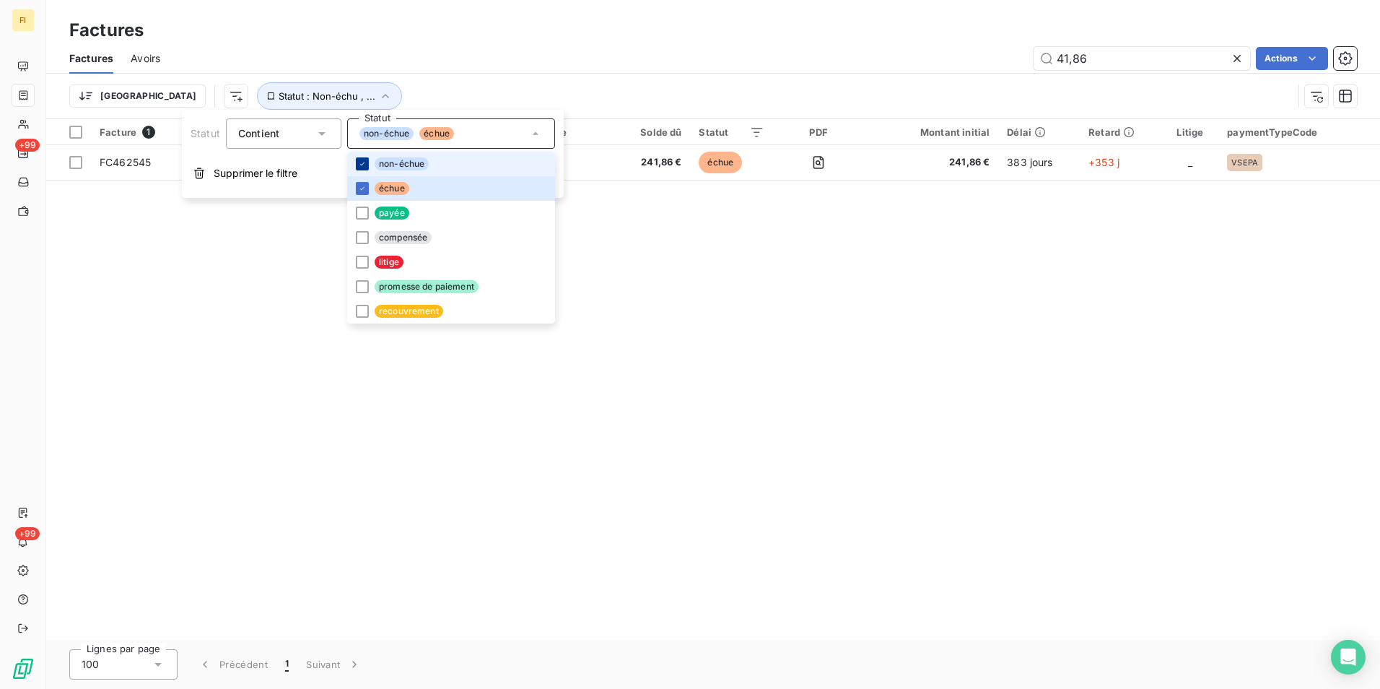
click at [359, 162] on icon at bounding box center [362, 164] width 9 height 9
click at [397, 186] on span "échue" at bounding box center [392, 188] width 35 height 13
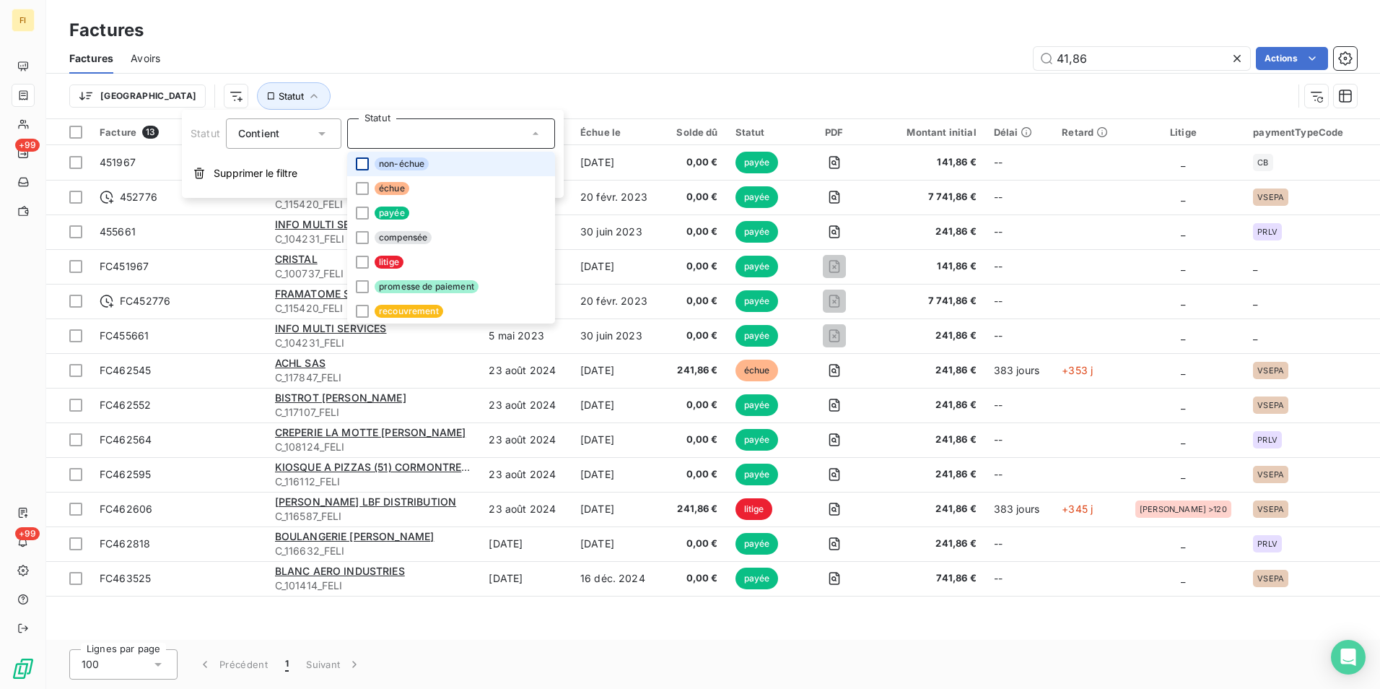
click at [573, 47] on div "41,86 Actions" at bounding box center [767, 58] width 1179 height 23
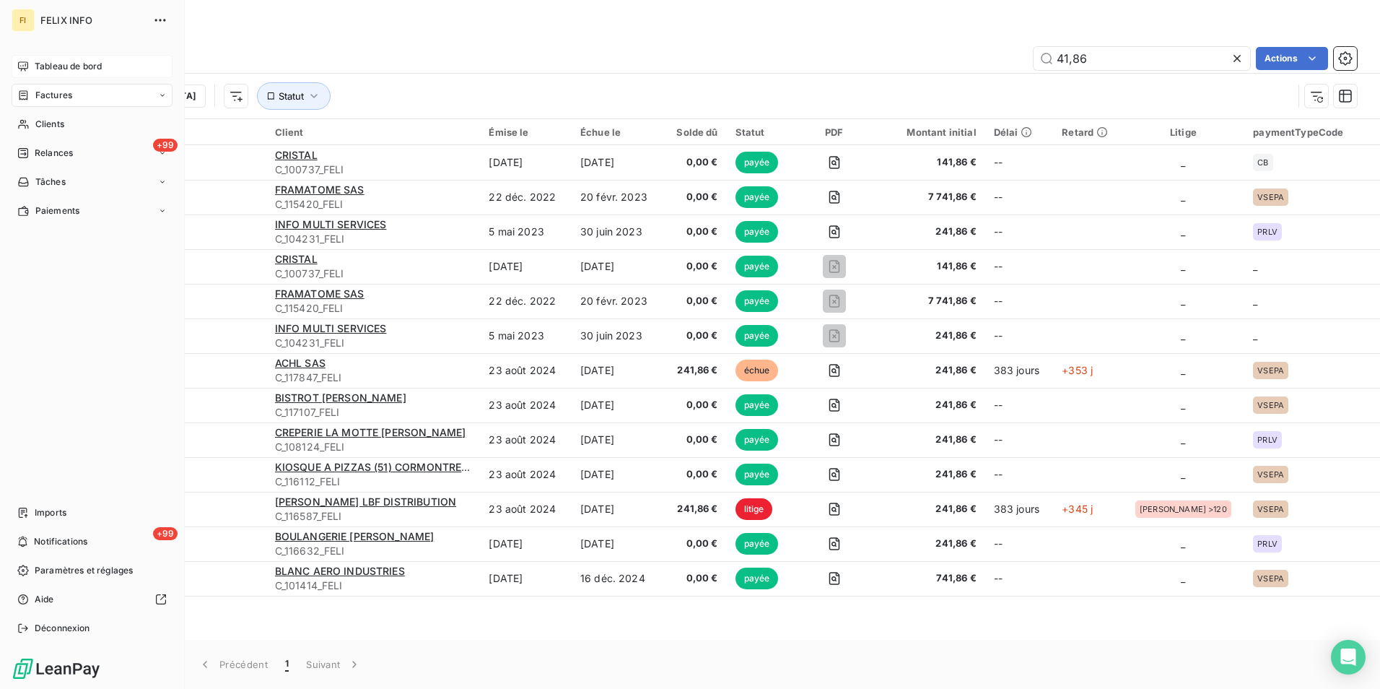
click at [30, 61] on div "Tableau de bord" at bounding box center [92, 66] width 161 height 23
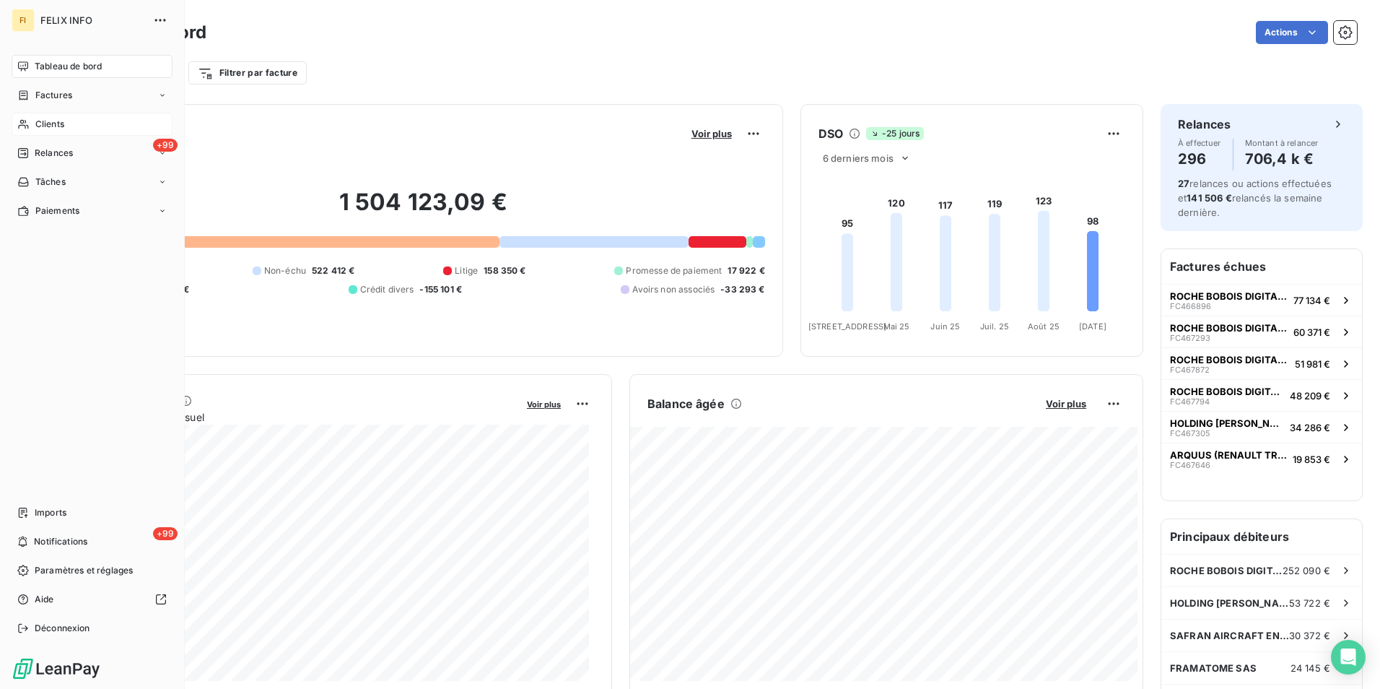
click at [77, 119] on div "Clients" at bounding box center [92, 124] width 161 height 23
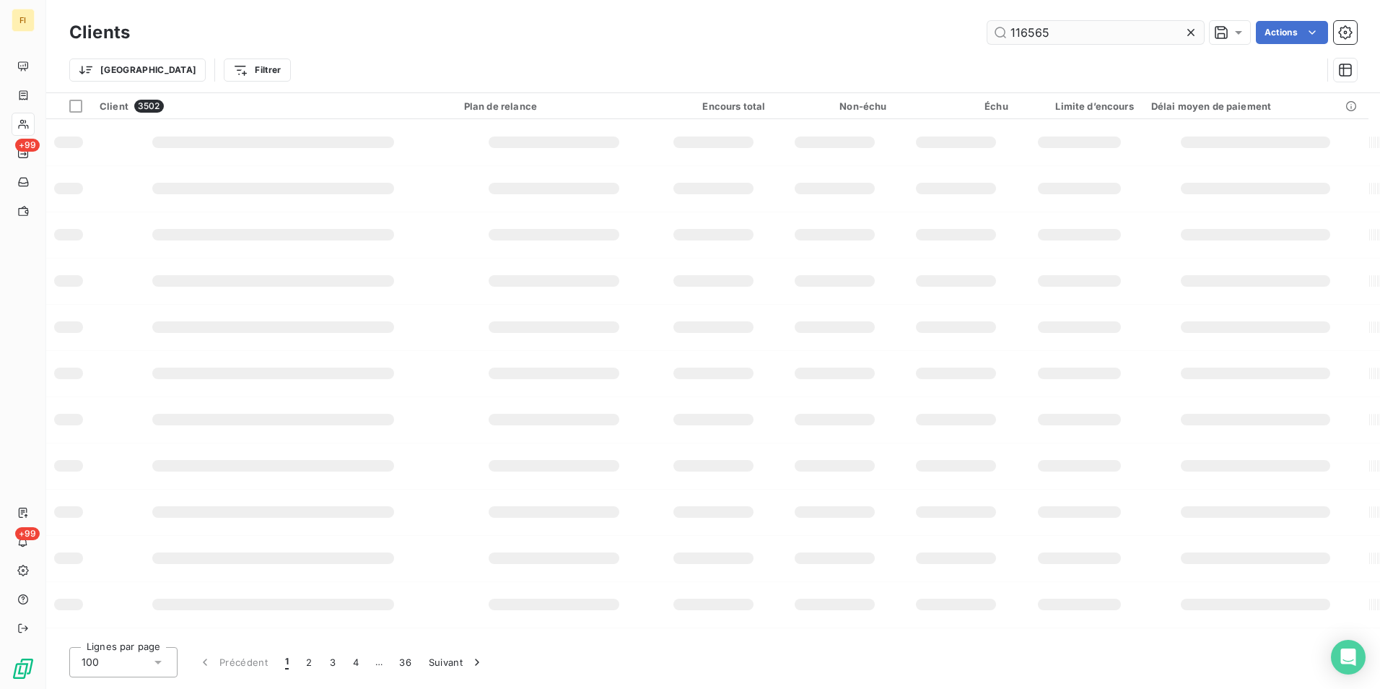
type input "116565"
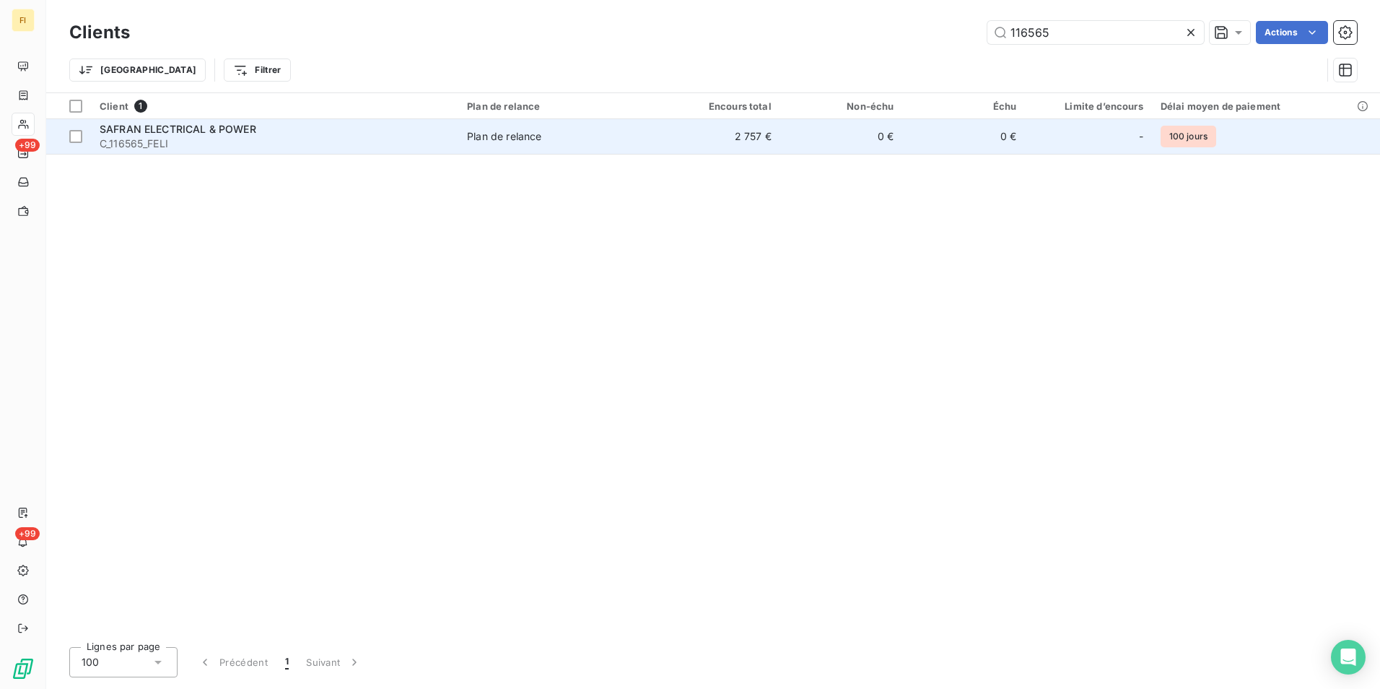
click at [766, 139] on td "2 757 €" at bounding box center [719, 136] width 123 height 35
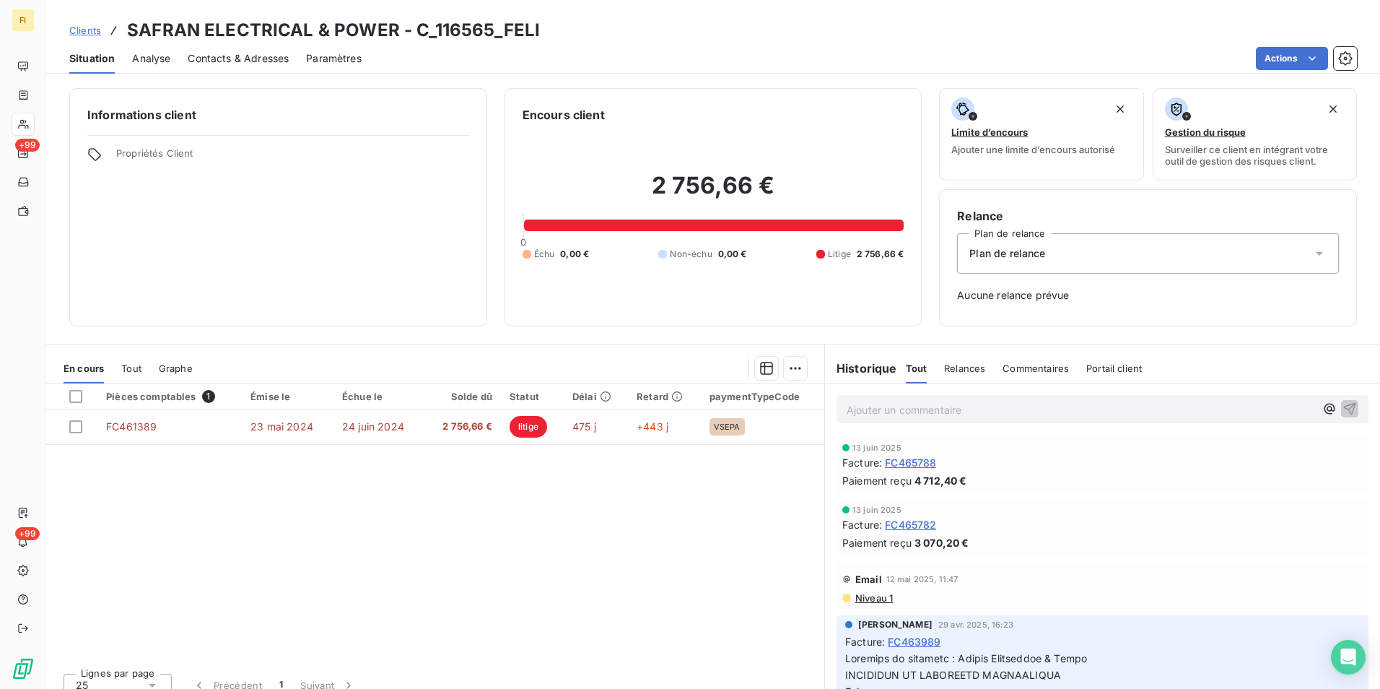
click at [578, 23] on div "Clients SAFRAN ELECTRICAL & POWER - C_116565_FELI" at bounding box center [713, 30] width 1334 height 26
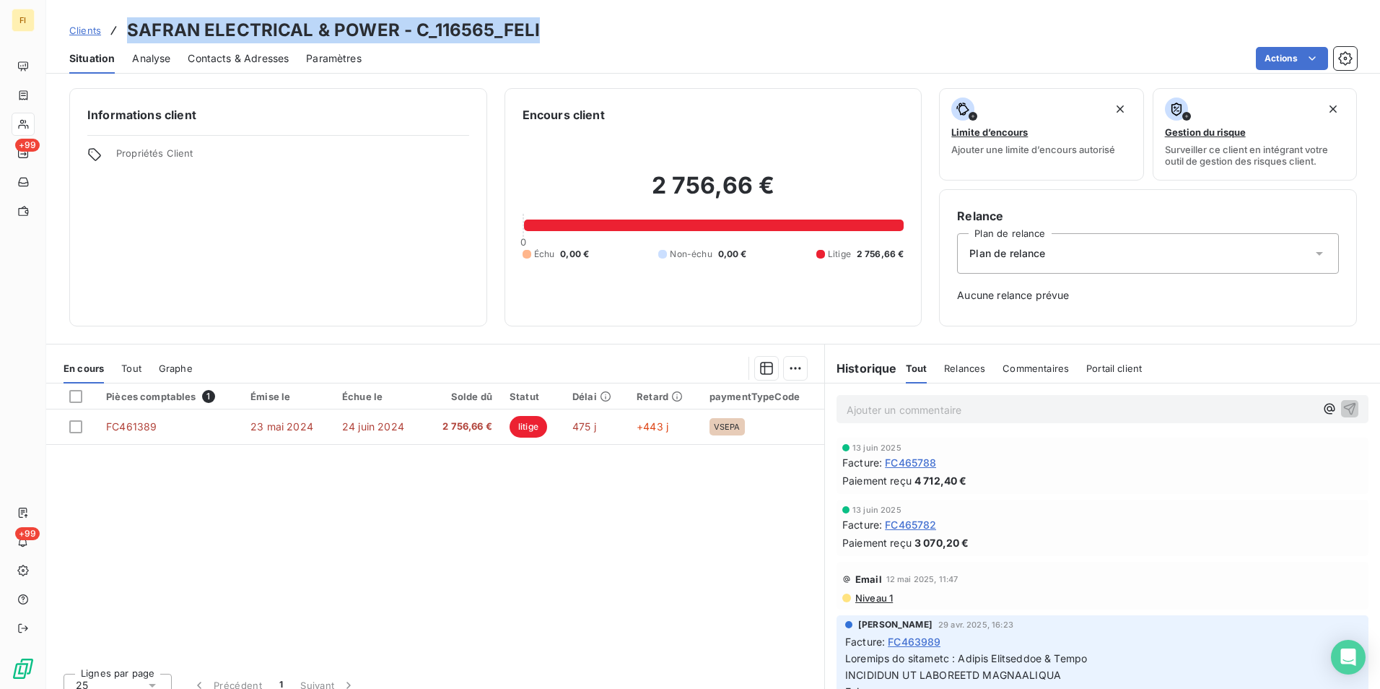
drag, startPoint x: 572, startPoint y: 30, endPoint x: 128, endPoint y: 31, distance: 443.9
click at [128, 31] on div "Clients SAFRAN ELECTRICAL & POWER - C_116565_FELI" at bounding box center [713, 30] width 1334 height 26
drag, startPoint x: 128, startPoint y: 31, endPoint x: 182, endPoint y: 34, distance: 53.5
copy h3 "SAFRAN ELECTRICAL & POWER - C_116565_FELI"
